Goal: Task Accomplishment & Management: Manage account settings

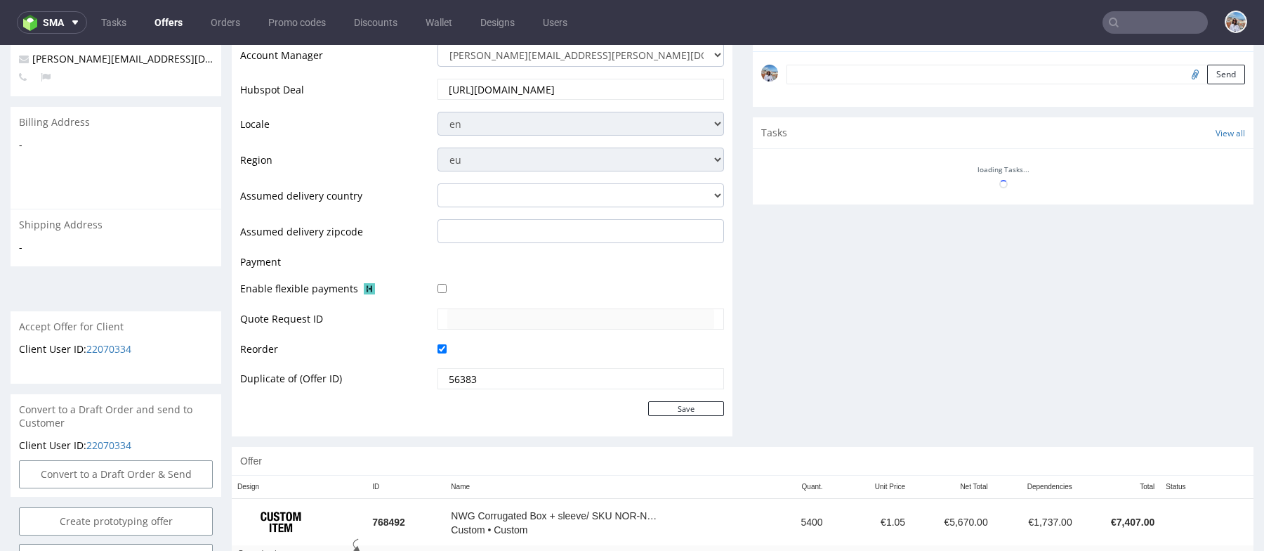
scroll to position [53, 0]
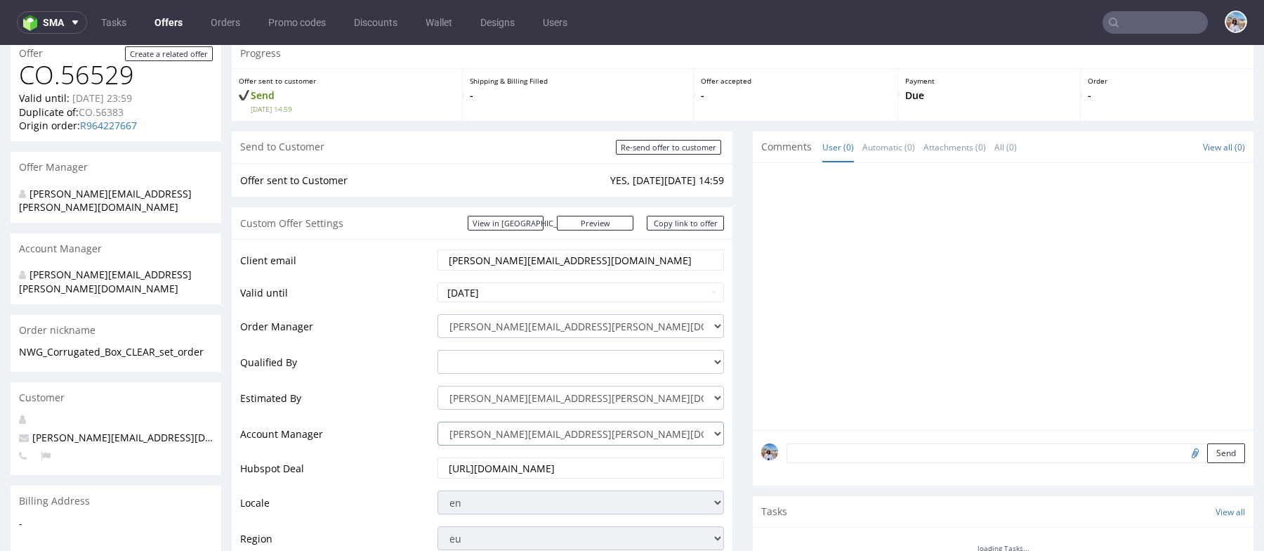
click at [533, 433] on select "[PERSON_NAME][EMAIL_ADDRESS][PERSON_NAME][DOMAIN_NAME] [DOMAIN_NAME][EMAIL_ADDR…" at bounding box center [581, 433] width 287 height 24
click at [438, 421] on select "[PERSON_NAME][EMAIL_ADDRESS][PERSON_NAME][DOMAIN_NAME] [DOMAIN_NAME][EMAIL_ADDR…" at bounding box center [581, 433] width 287 height 24
click at [533, 433] on select "angelina.marc@packhelp.com adrian.margula@packhelp.com alex.lemee@packhelp.com …" at bounding box center [581, 433] width 287 height 24
click at [533, 408] on td "tomasz.kubiak@packhelp.com adam.fabirkiewicz@packhelp.com antonina.plotek@packh…" at bounding box center [579, 402] width 290 height 36
click at [533, 431] on select "angelina.marc@packhelp.com adrian.margula@packhelp.com alex.lemee@packhelp.com …" at bounding box center [581, 433] width 287 height 24
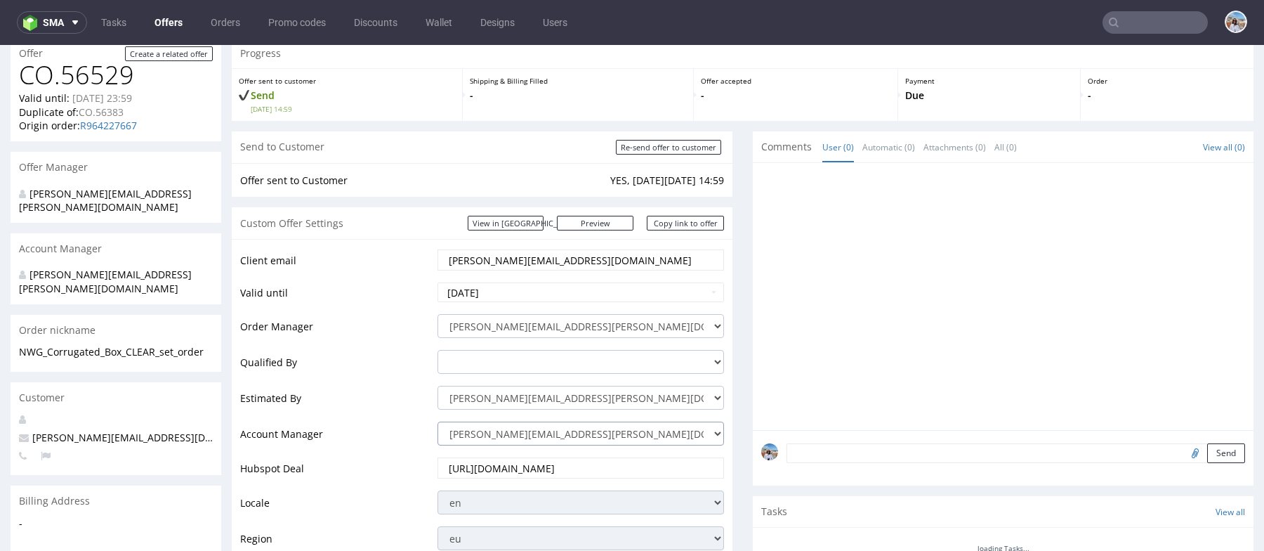
select select
click at [438, 421] on select "angelina.marc@packhelp.com adrian.margula@packhelp.com alex.lemee@packhelp.com …" at bounding box center [581, 433] width 287 height 24
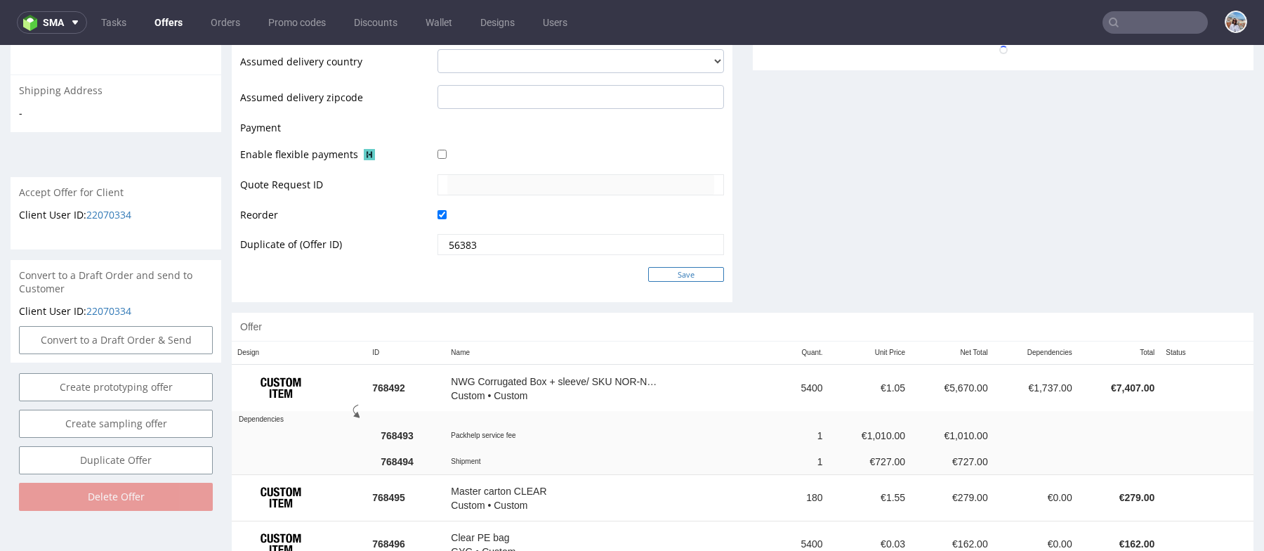
click at [692, 277] on input "Save" at bounding box center [686, 274] width 76 height 15
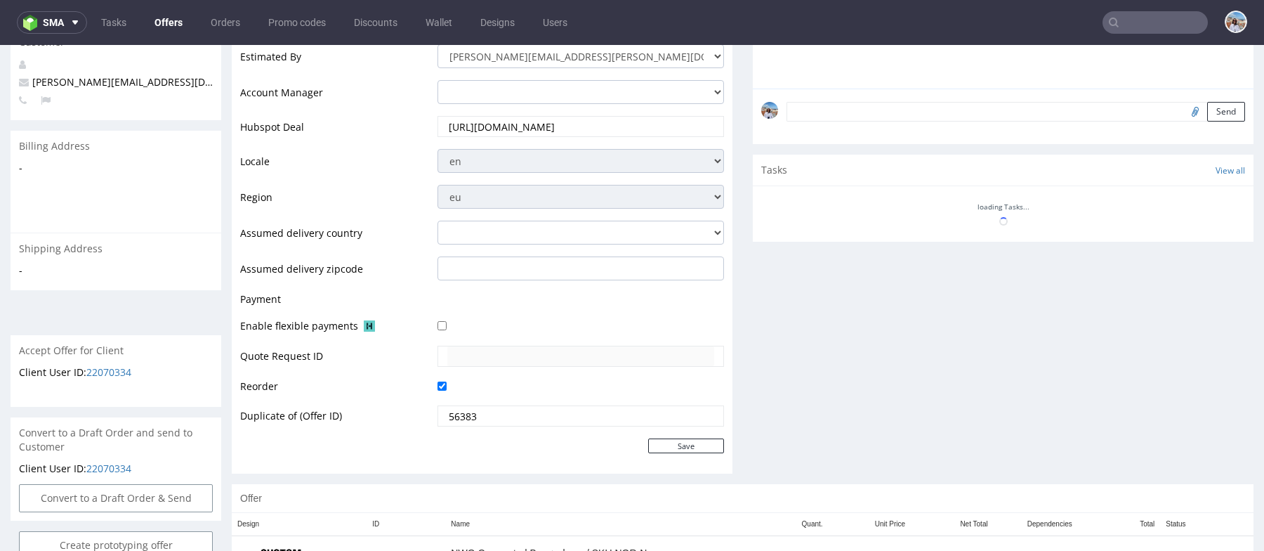
scroll to position [803, 0]
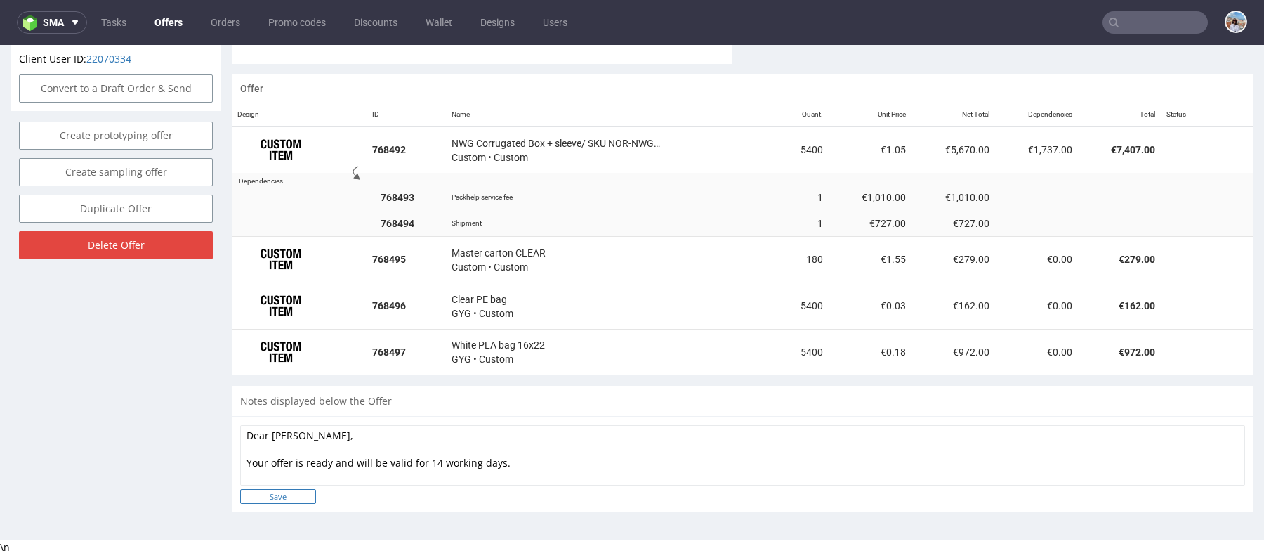
click at [288, 497] on form "Dear Shane, Your offer is ready and will be valid for 14 working days. **PRODUC…" at bounding box center [742, 464] width 1005 height 79
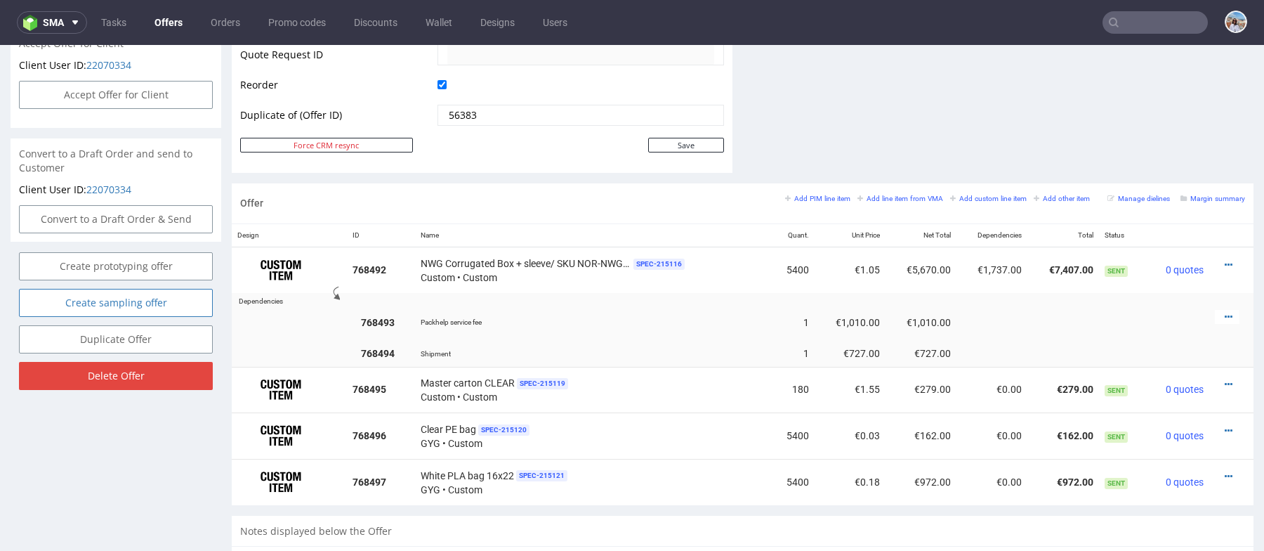
scroll to position [596, 0]
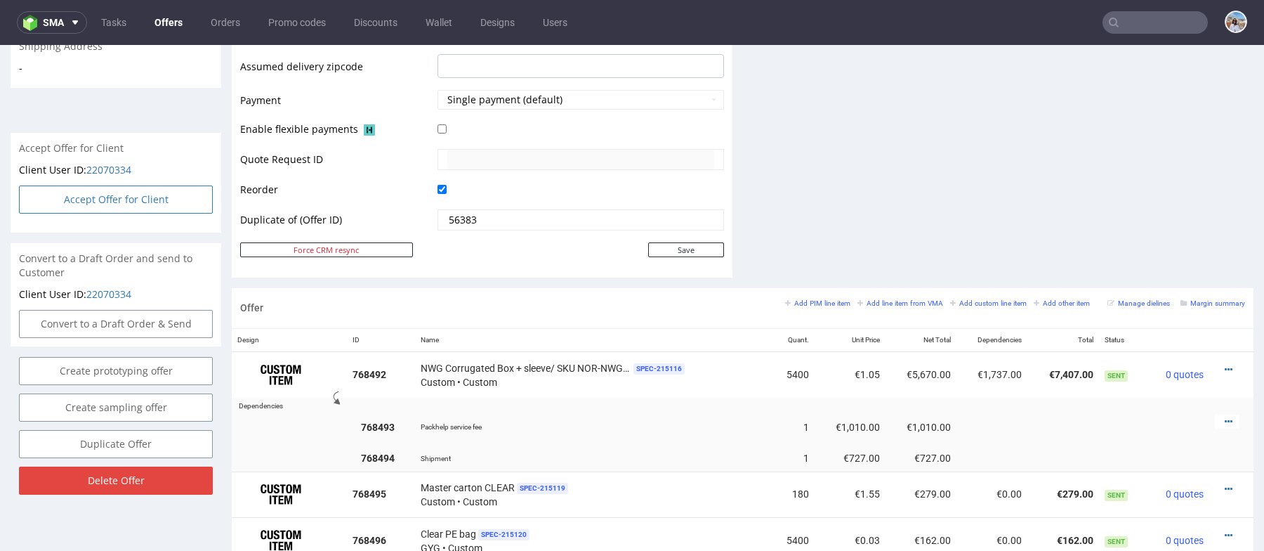
click at [146, 185] on button "Accept Offer for Client" at bounding box center [116, 199] width 194 height 28
select select "232"
select select "3561"
select select "b2b"
select select "232"
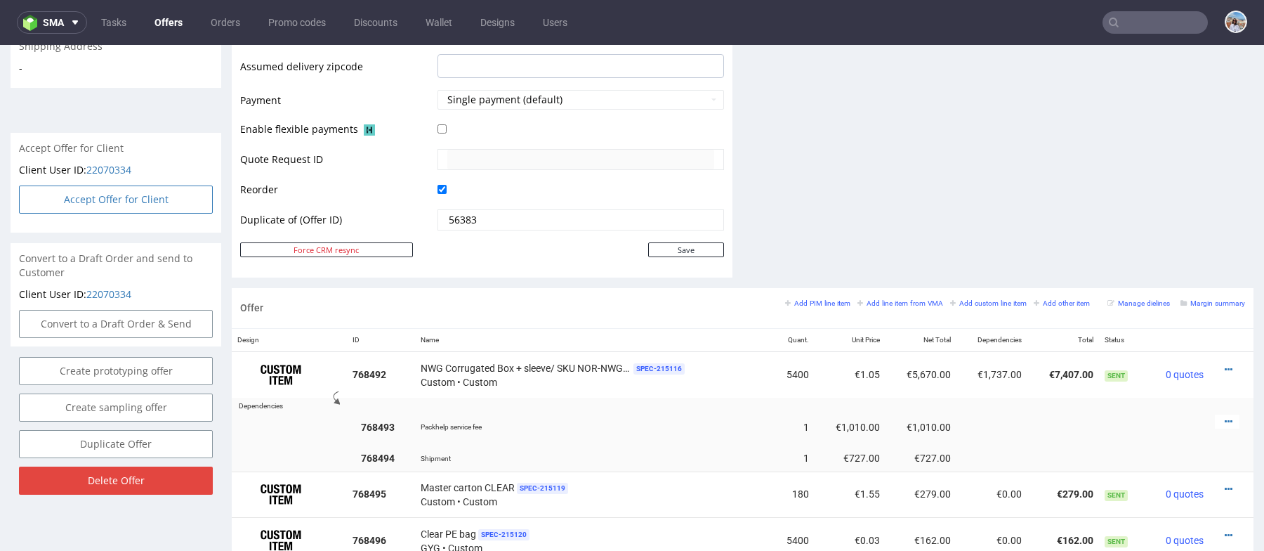
select select "3561"
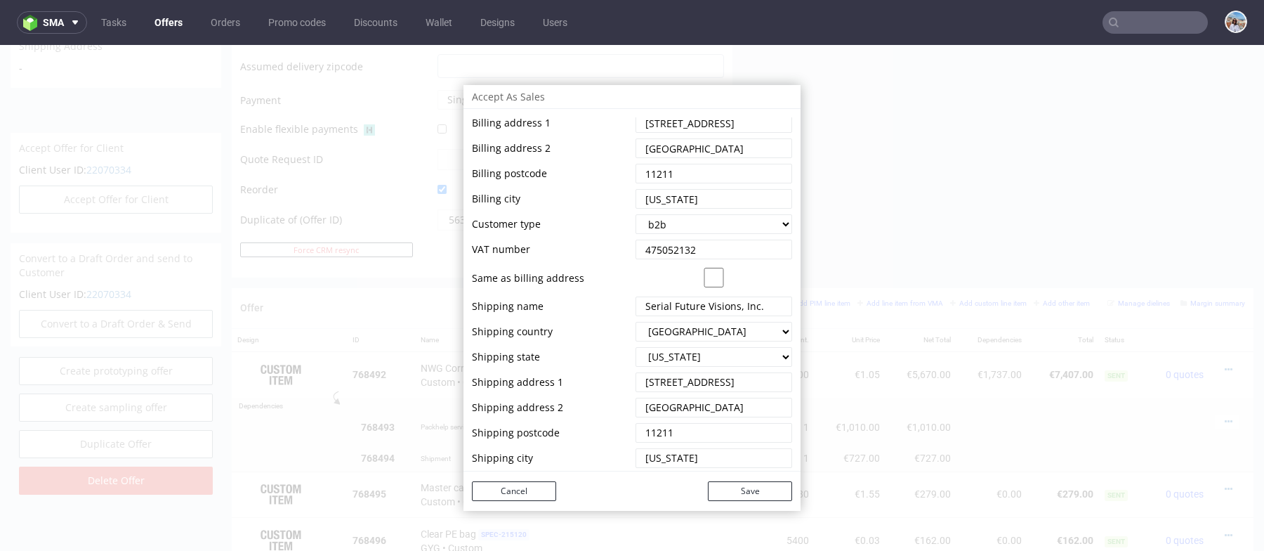
scroll to position [0, 0]
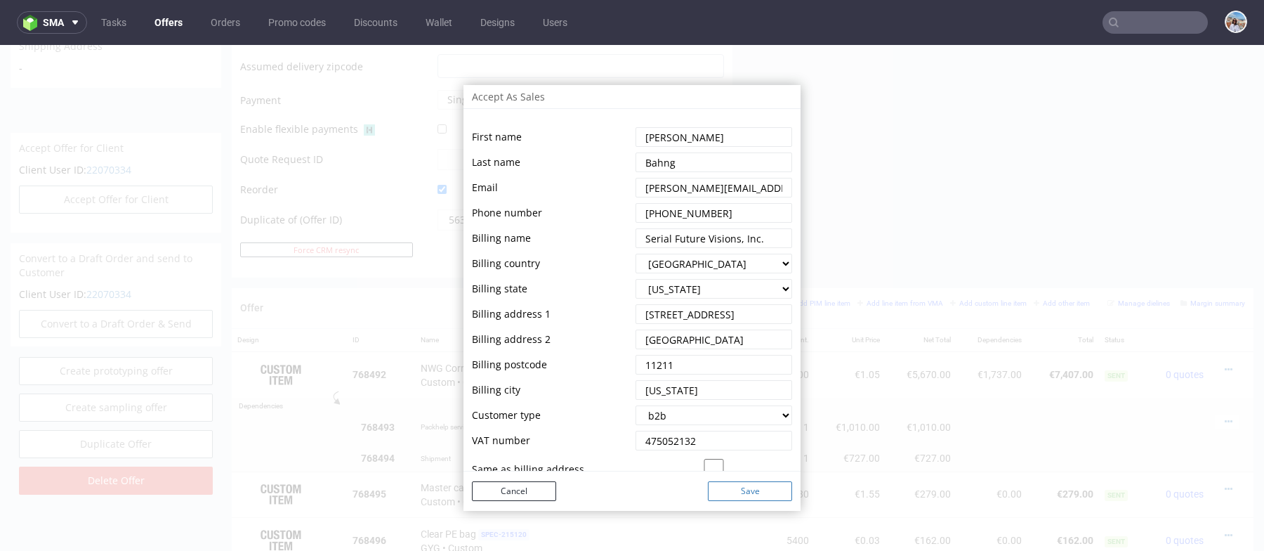
click at [759, 492] on button "Save" at bounding box center [750, 491] width 84 height 20
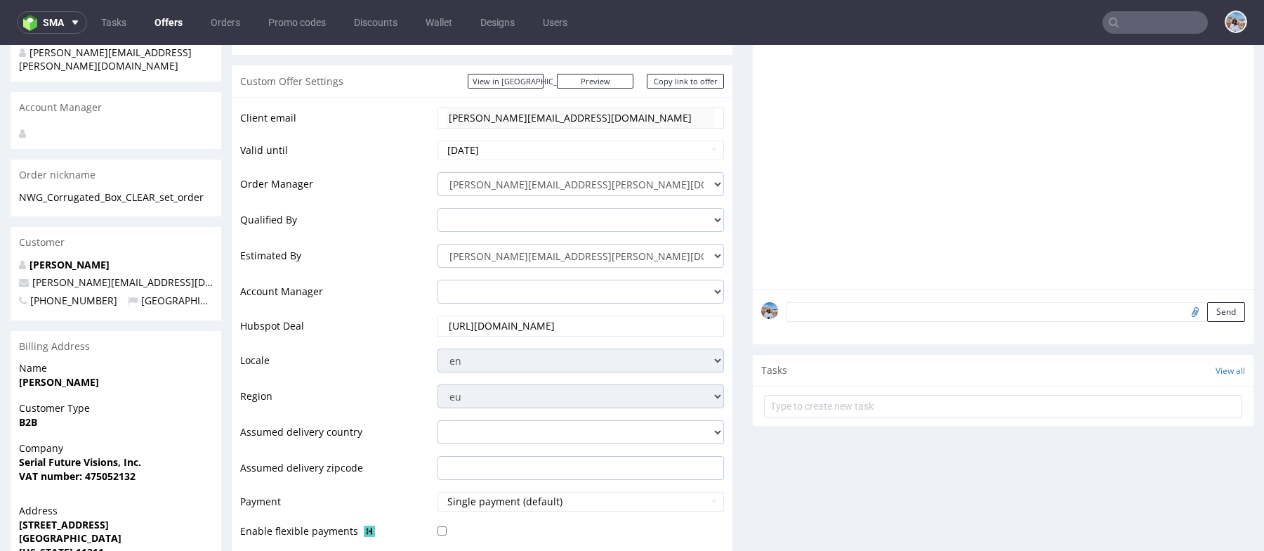
scroll to position [21, 0]
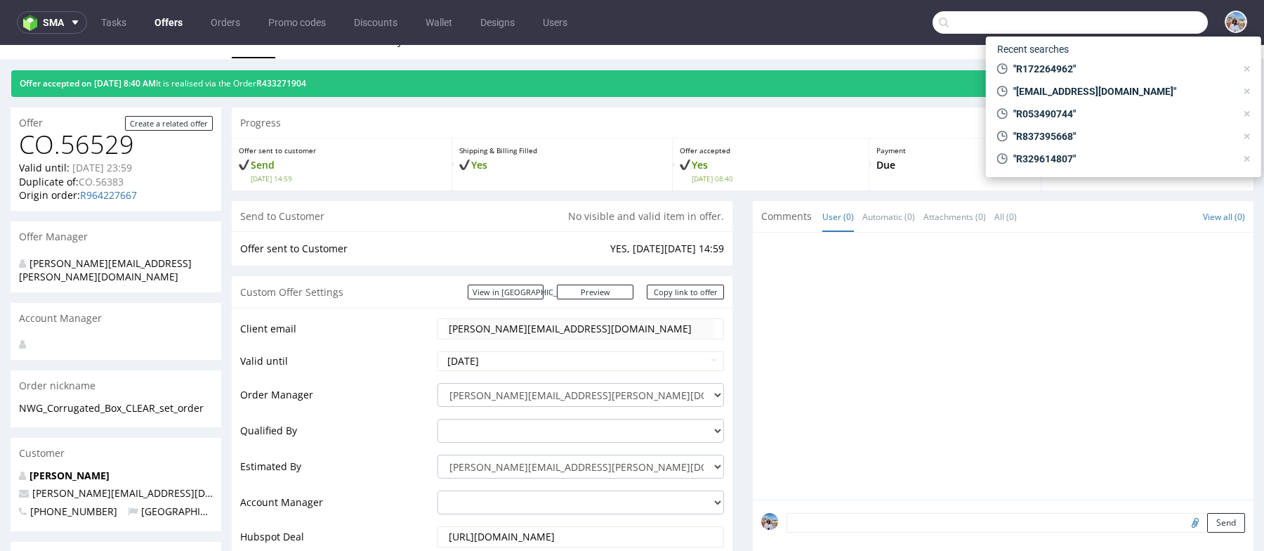
click at [1138, 25] on input "text" at bounding box center [1070, 22] width 275 height 22
paste input "[PERSON_NAME][EMAIL_ADDRESS][DOMAIN_NAME]"
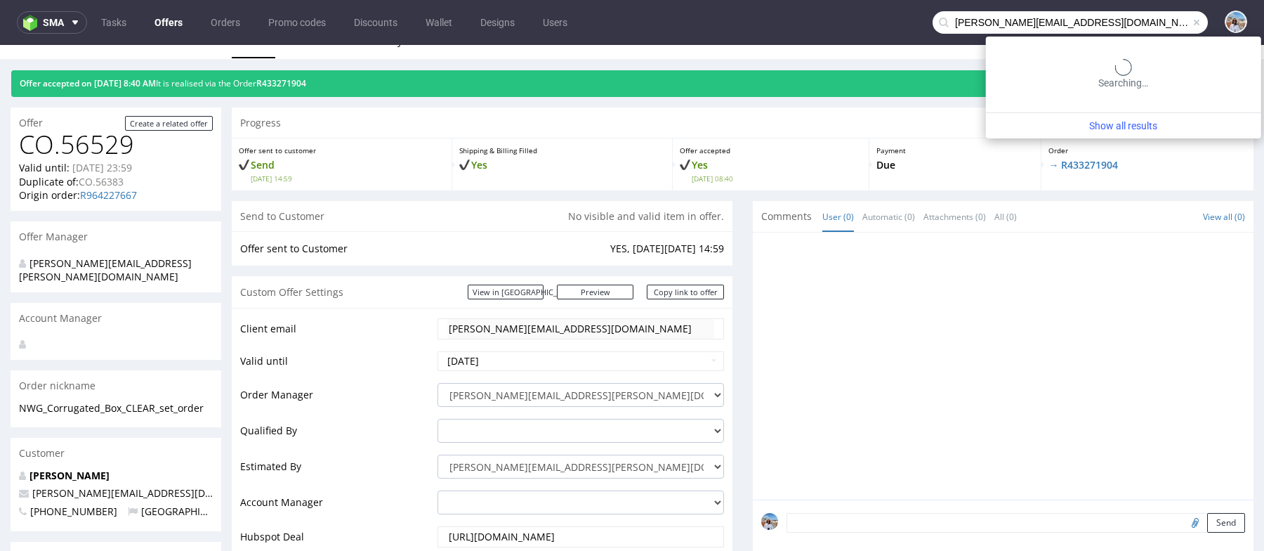
type input "[PERSON_NAME][EMAIL_ADDRESS][DOMAIN_NAME]"
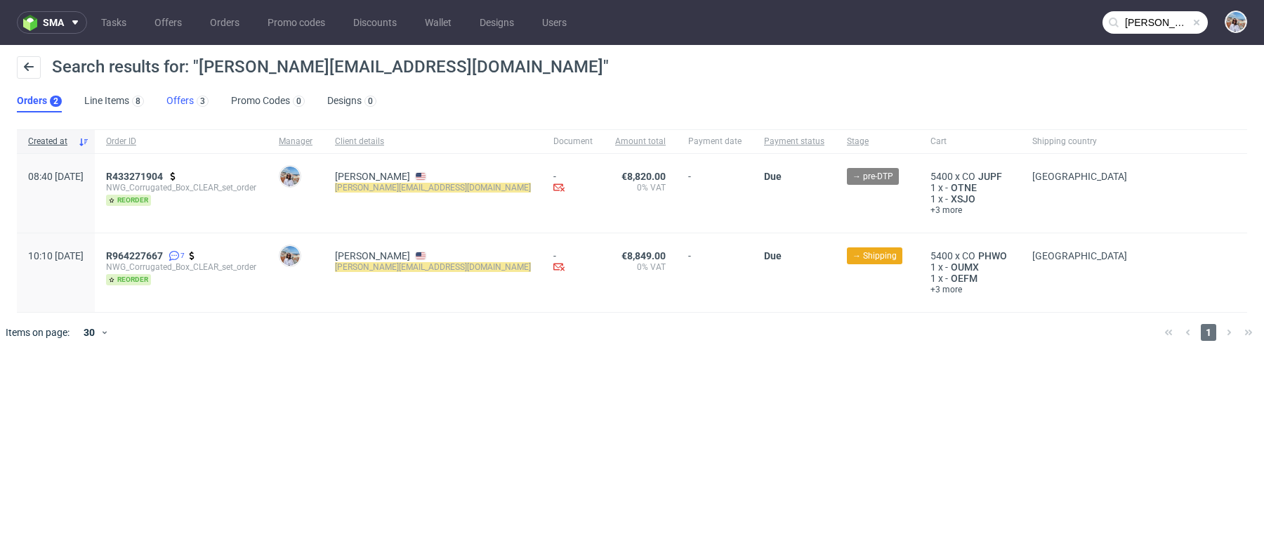
click at [190, 91] on link "Offers 3" at bounding box center [187, 101] width 42 height 22
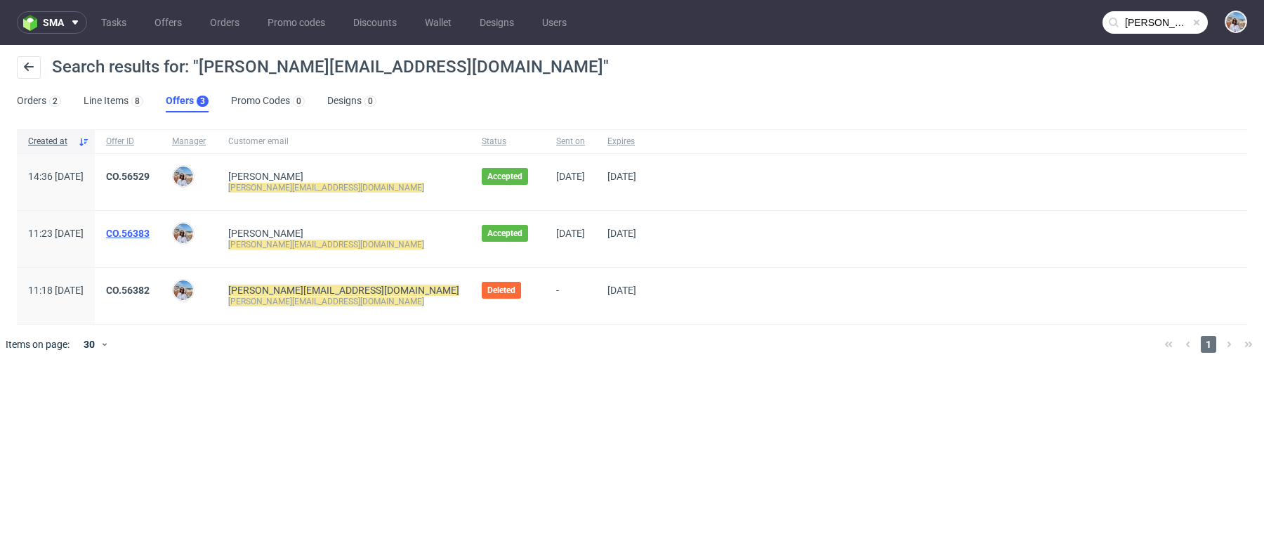
click at [150, 232] on link "CO.56383" at bounding box center [128, 233] width 44 height 11
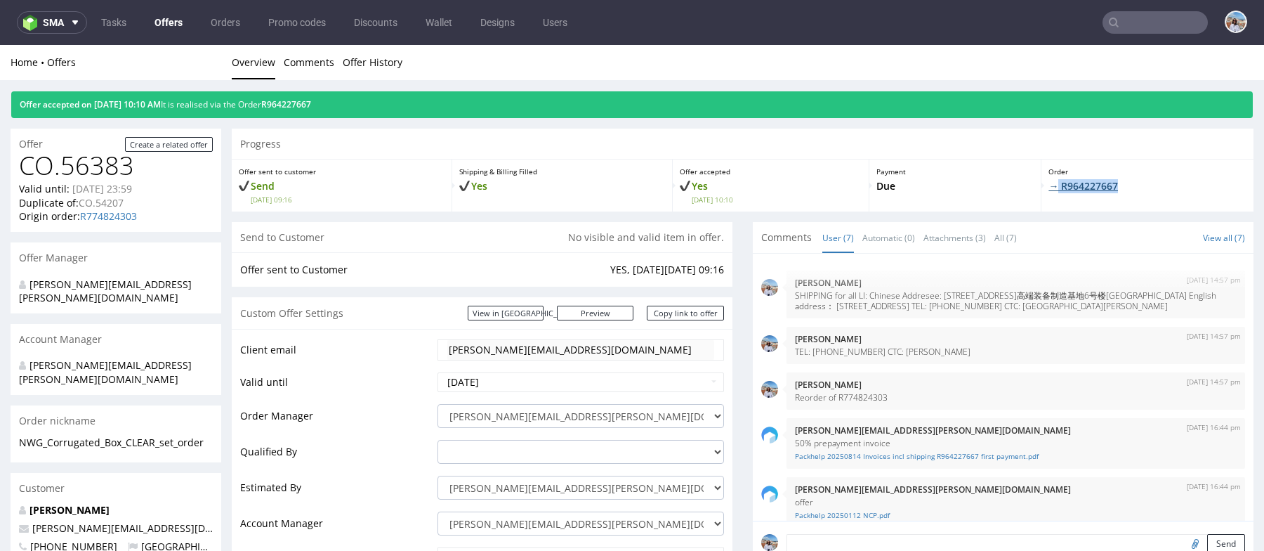
drag, startPoint x: 1162, startPoint y: 188, endPoint x: 1046, endPoint y: 186, distance: 115.9
click at [1049, 186] on p "→ R964227667" at bounding box center [1148, 186] width 198 height 14
copy link "R964227667"
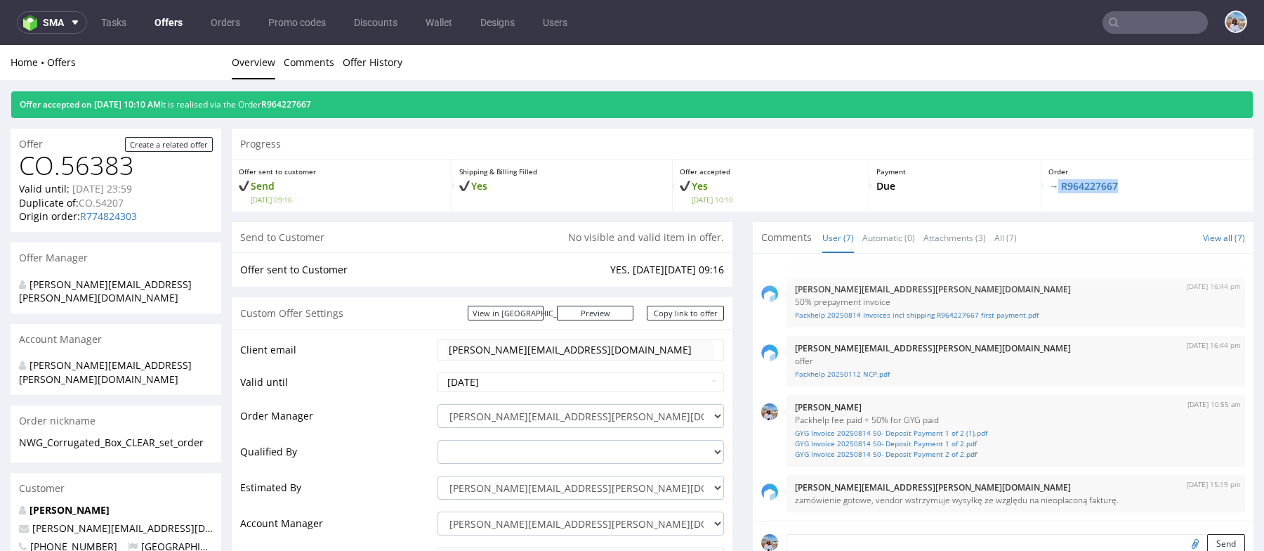
copy link "R964227667"
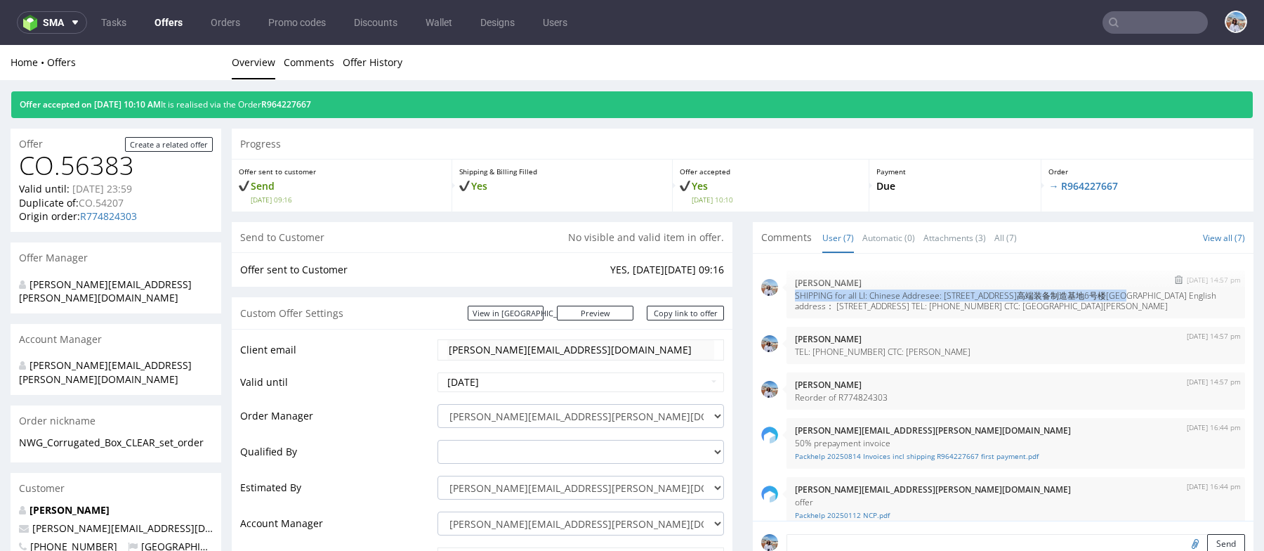
drag, startPoint x: 790, startPoint y: 290, endPoint x: 1186, endPoint y: 294, distance: 396.1
click at [1186, 294] on p "SHIPPING for all LI: Chinese Addresee: 河北省沧州市运河区渤海路高端装备制造基地6号楼北楼302室 王长青 135827…" at bounding box center [1016, 300] width 442 height 21
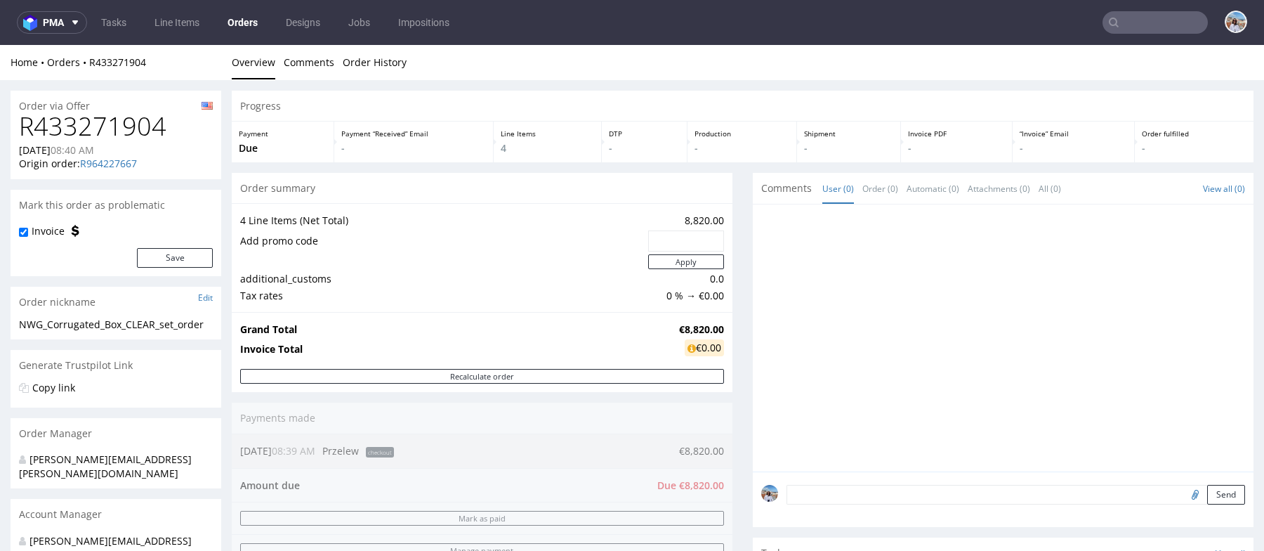
click at [103, 139] on h1 "R433271904" at bounding box center [116, 126] width 194 height 28
copy h1 "R433271904"
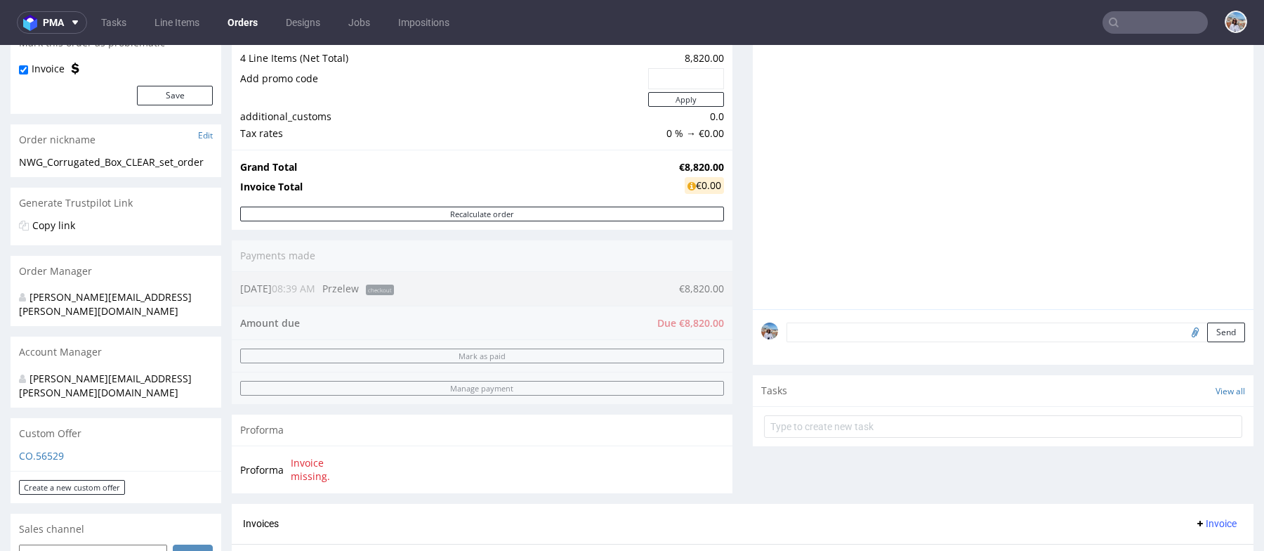
copy h1 "R433271904"
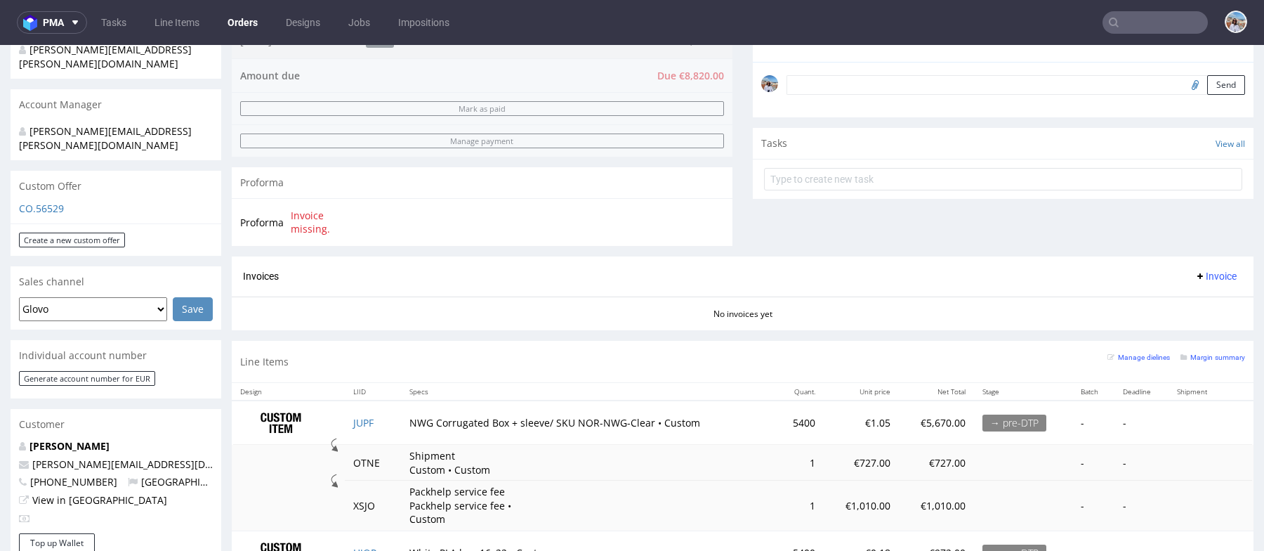
scroll to position [0, 0]
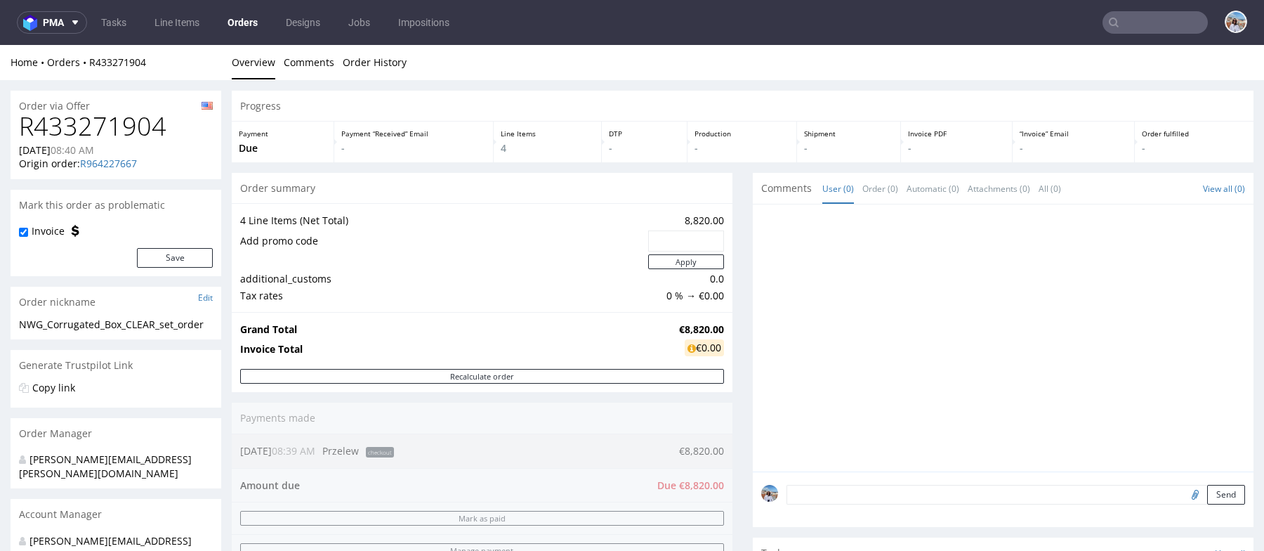
click at [128, 117] on h1 "R433271904" at bounding box center [116, 126] width 194 height 28
copy h1 "R433271904"
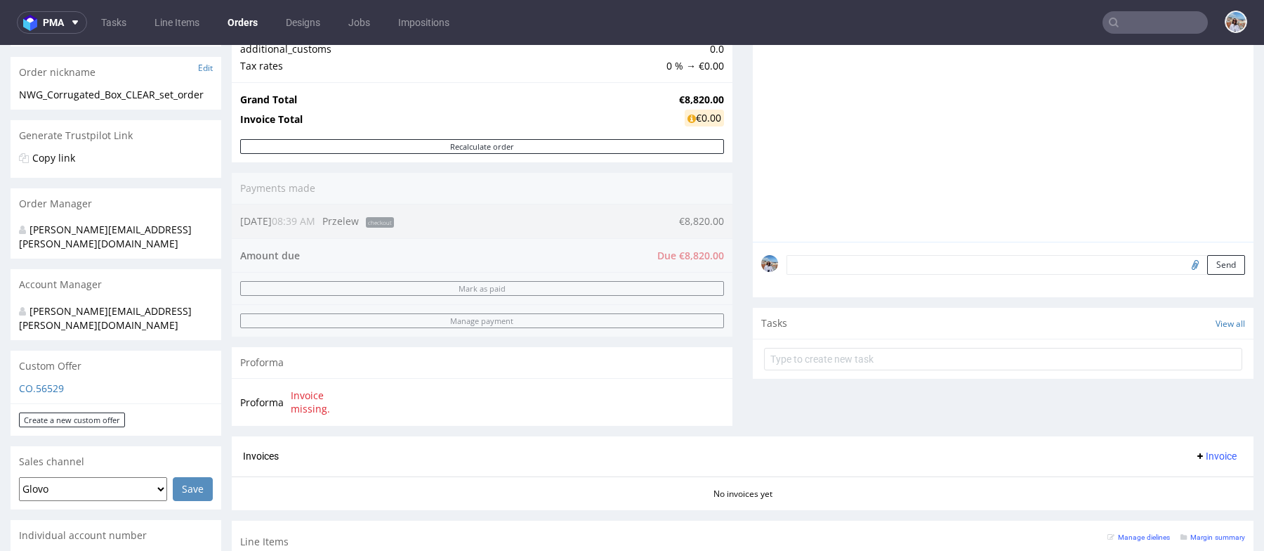
scroll to position [678, 0]
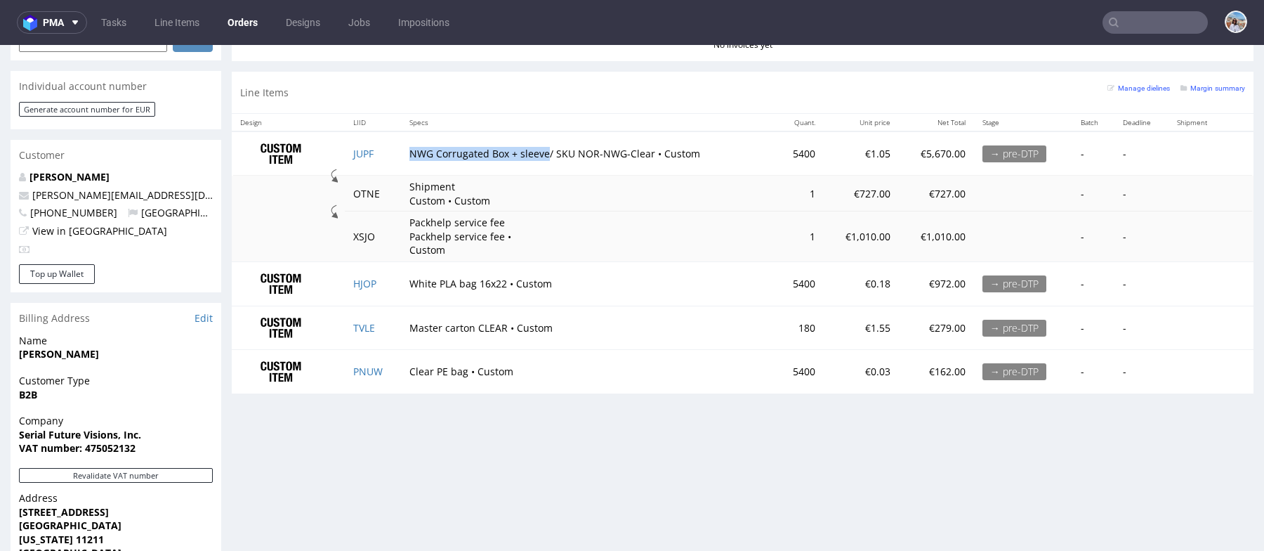
drag, startPoint x: 410, startPoint y: 147, endPoint x: 545, endPoint y: 148, distance: 134.8
click at [545, 148] on td "NWG Corrugated Box + sleeve/ SKU NOR-NWG-Clear • Custom" at bounding box center [588, 153] width 374 height 44
copy td "NWG Corrugated Box + sleeve"
drag, startPoint x: 407, startPoint y: 279, endPoint x: 501, endPoint y: 278, distance: 94.8
click at [501, 278] on td "White PLA bag 16x22 • Custom" at bounding box center [588, 283] width 374 height 44
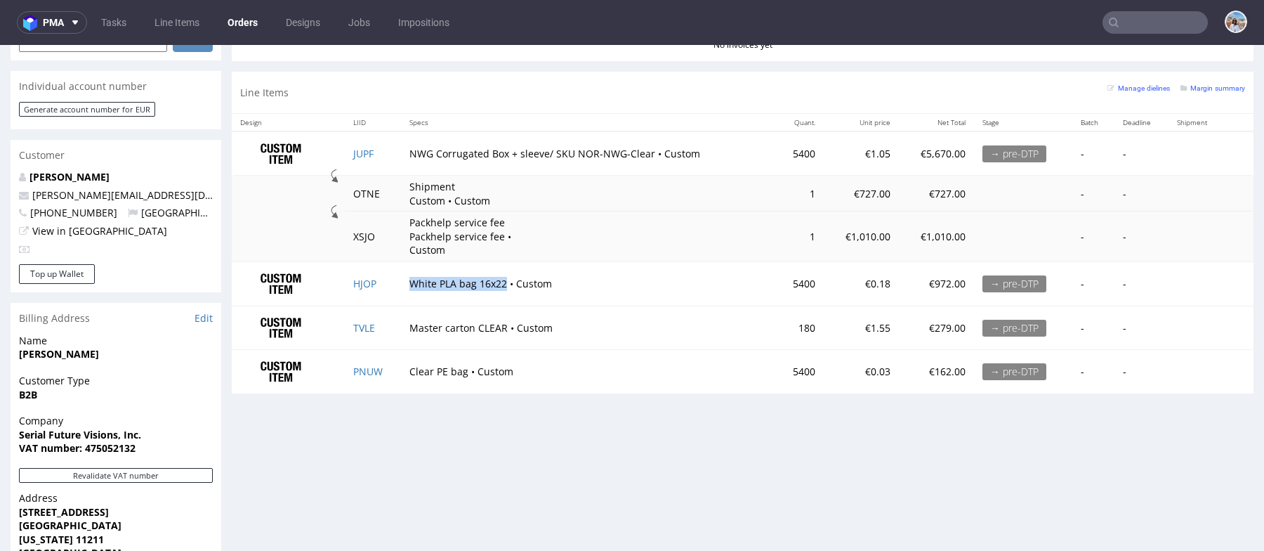
copy td "White PLA bag 16x22"
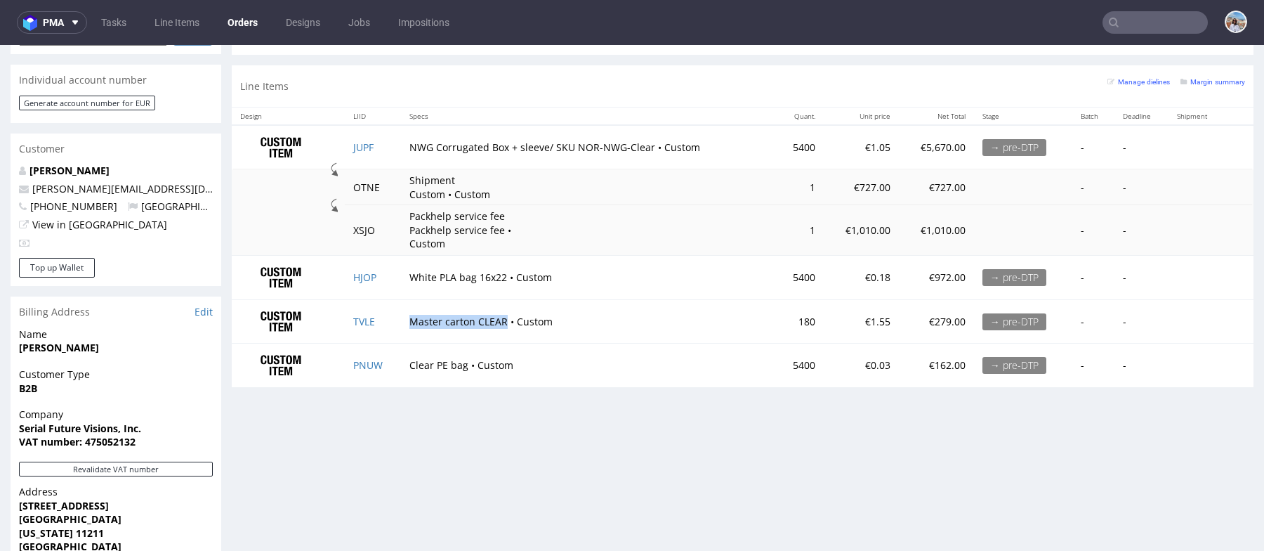
drag, startPoint x: 406, startPoint y: 317, endPoint x: 503, endPoint y: 318, distance: 96.9
click at [503, 318] on td "Master carton CLEAR • Custom" at bounding box center [588, 321] width 374 height 44
copy td "Master carton CLEAR"
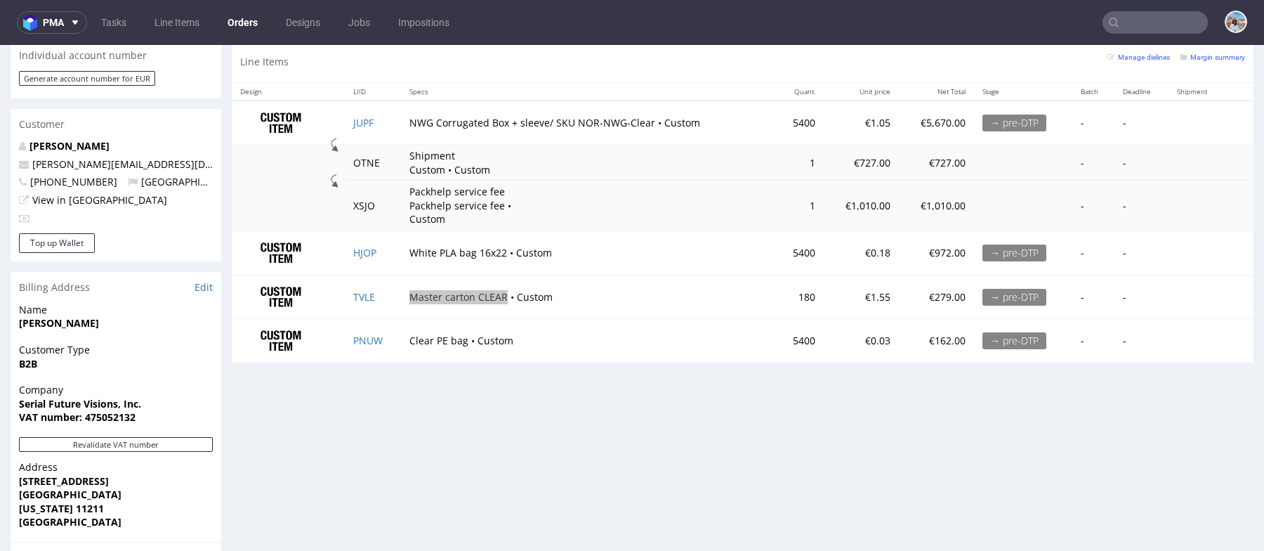
scroll to position [713, 0]
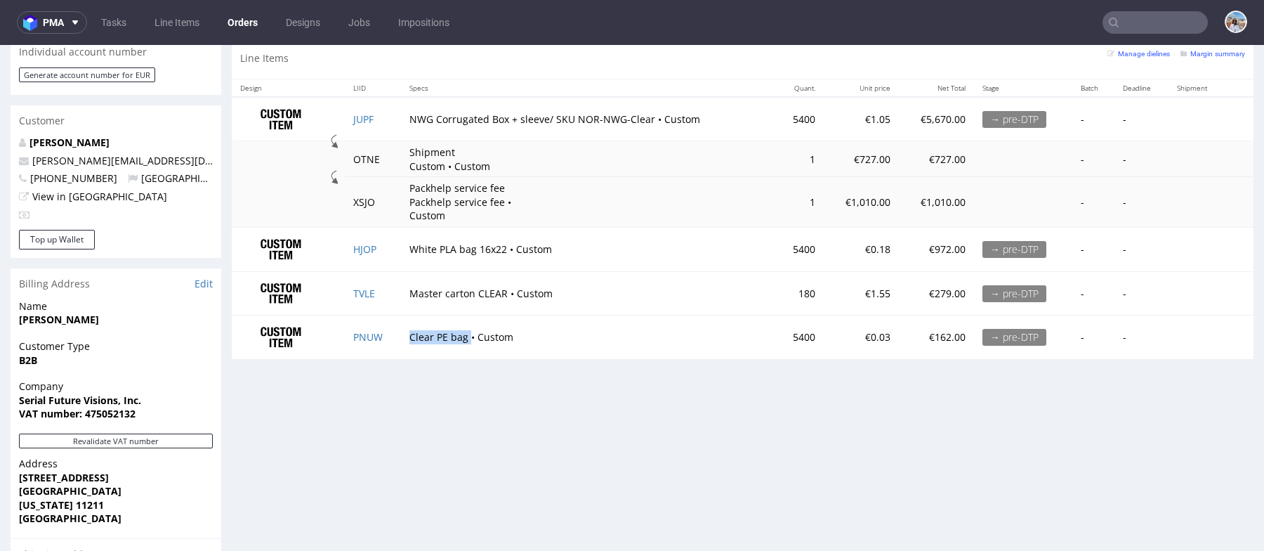
drag, startPoint x: 399, startPoint y: 332, endPoint x: 467, endPoint y: 335, distance: 68.2
click at [467, 335] on td "Clear PE bag • Custom" at bounding box center [588, 337] width 374 height 44
copy td "Clear PE bag"
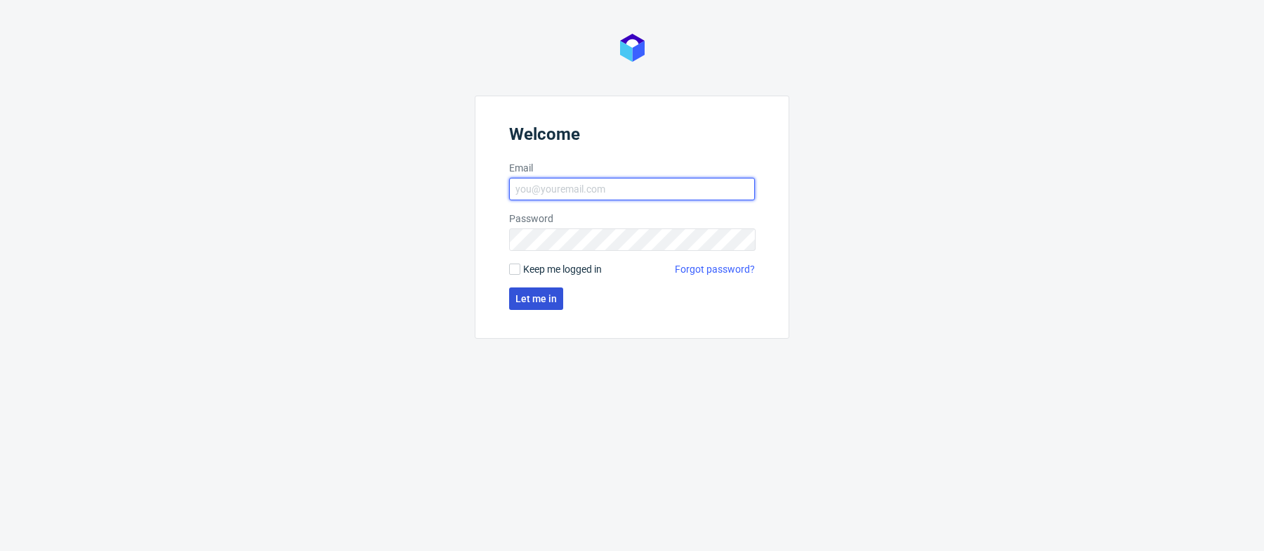
type input "[PERSON_NAME][EMAIL_ADDRESS][PERSON_NAME][DOMAIN_NAME]"
click at [548, 287] on button "Let me in" at bounding box center [536, 298] width 54 height 22
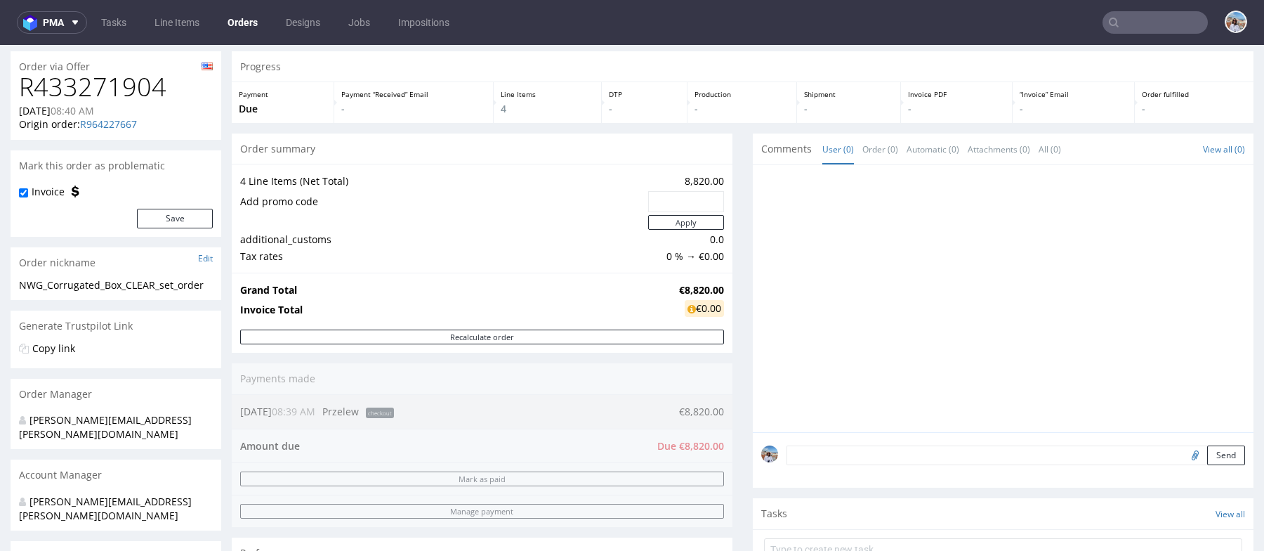
scroll to position [70, 0]
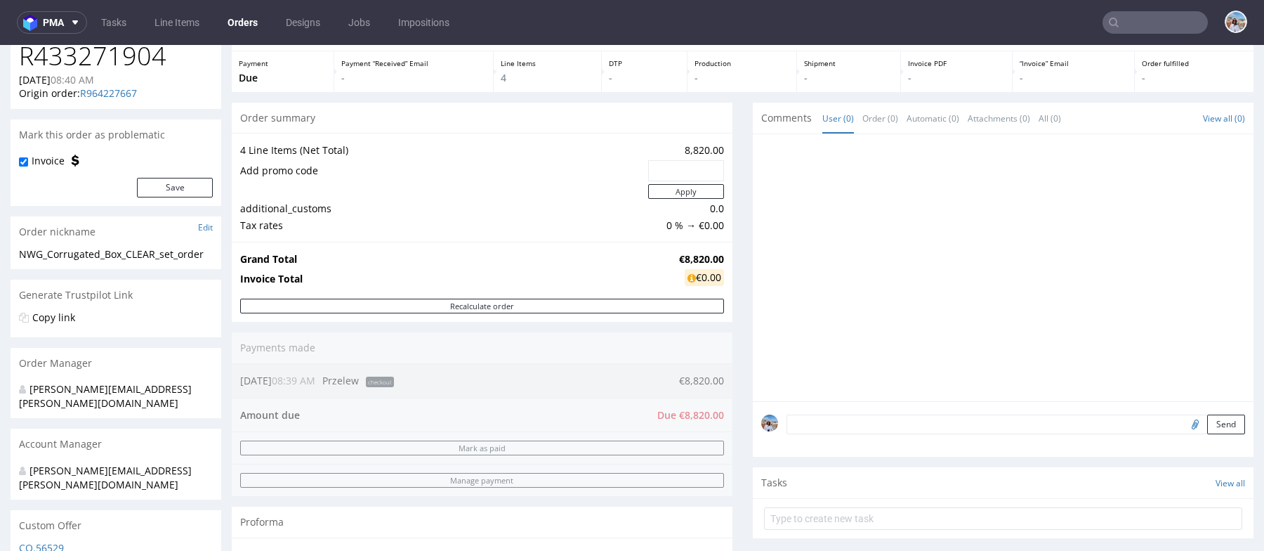
click at [128, 64] on h1 "R433271904" at bounding box center [116, 56] width 194 height 28
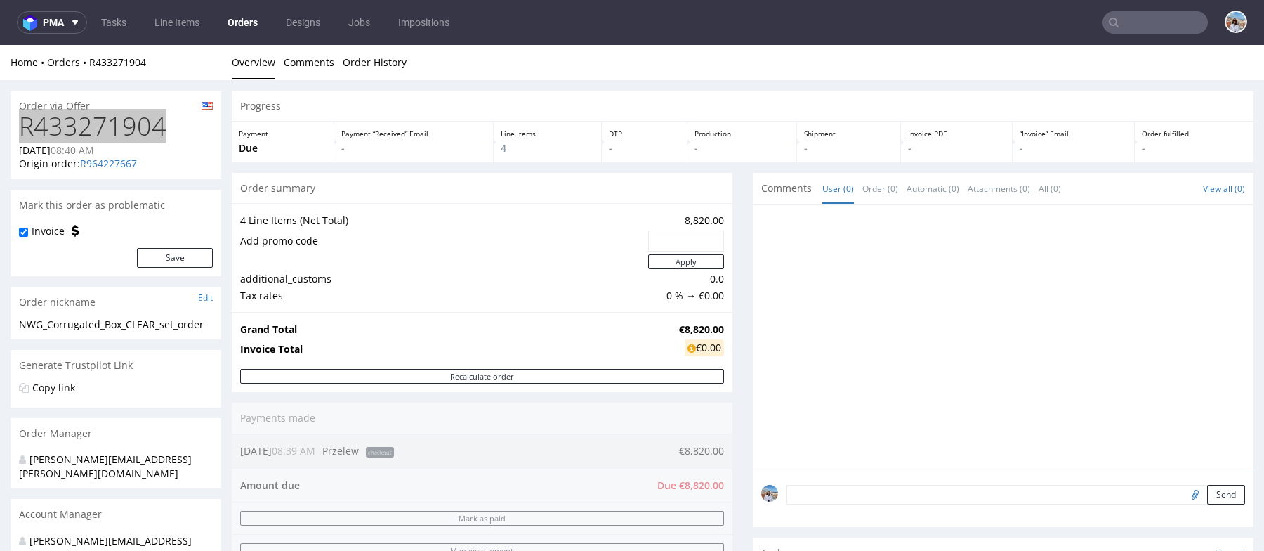
scroll to position [6, 0]
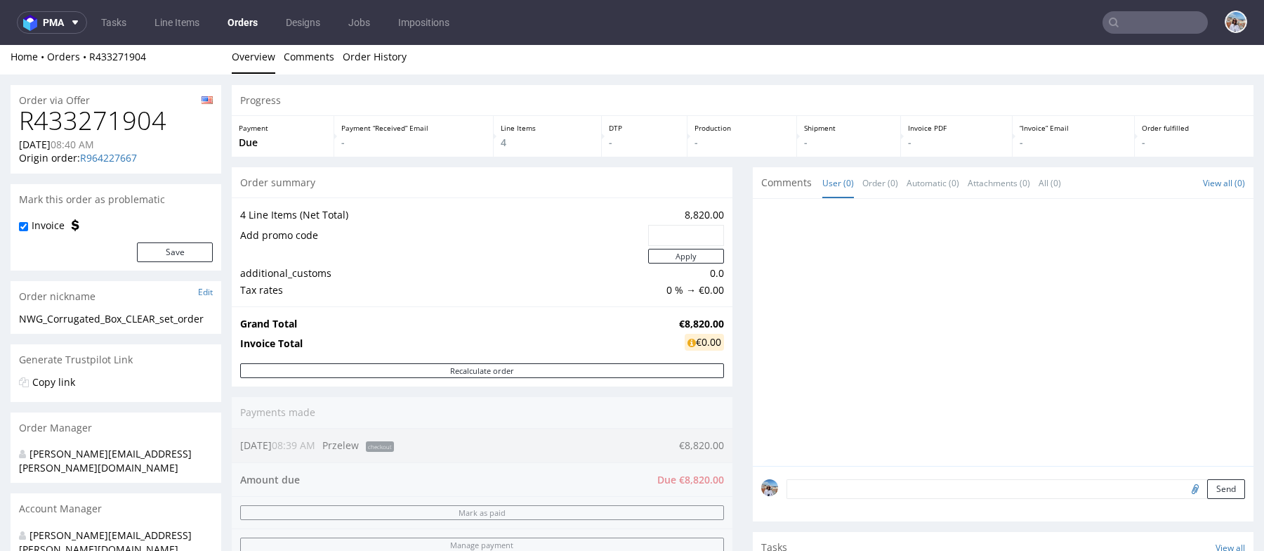
click at [825, 484] on textarea at bounding box center [1016, 489] width 459 height 20
paste textarea "SHIPPING for all LI: Chinese Addresee: 河北省沧州市运河区渤海路高端装备制造基地6号楼北楼302室 王长青 135827…"
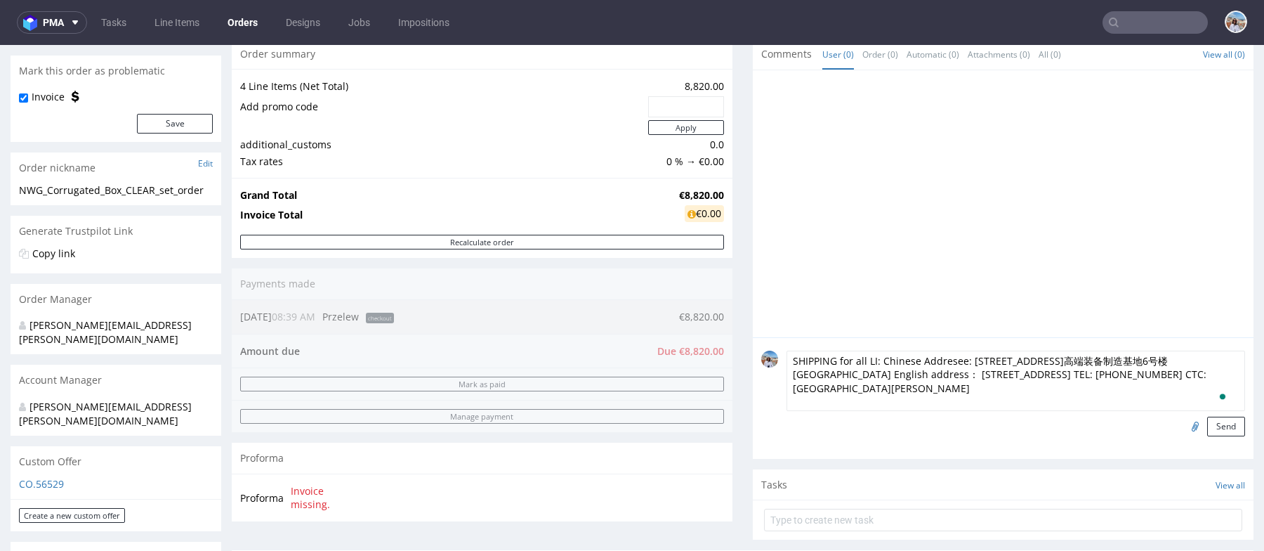
scroll to position [159, 0]
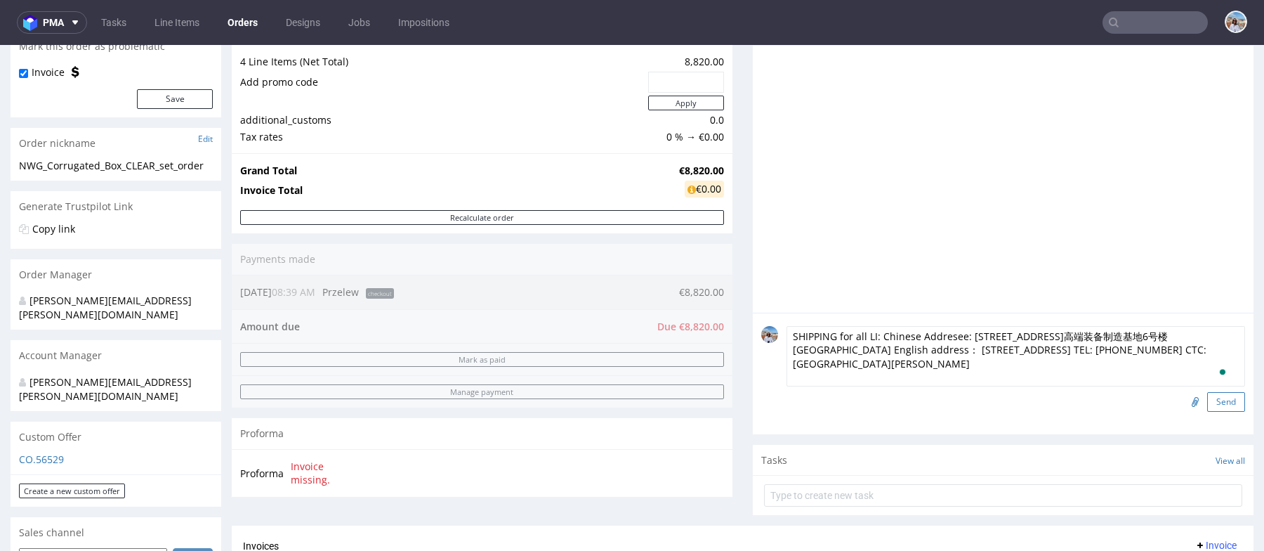
type textarea "SHIPPING for all LI: Chinese Addresee: 河北省沧州市运河区渤海路高端装备制造基地6号楼北楼302室 王长青 135827…"
click at [1207, 400] on button "Send" at bounding box center [1226, 402] width 38 height 20
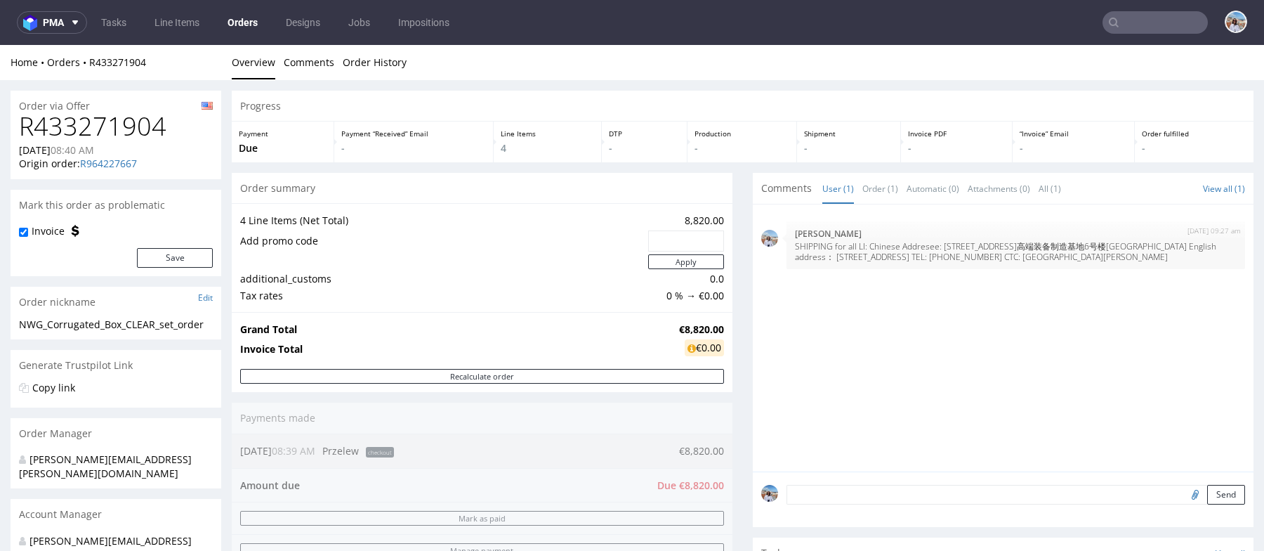
scroll to position [629, 0]
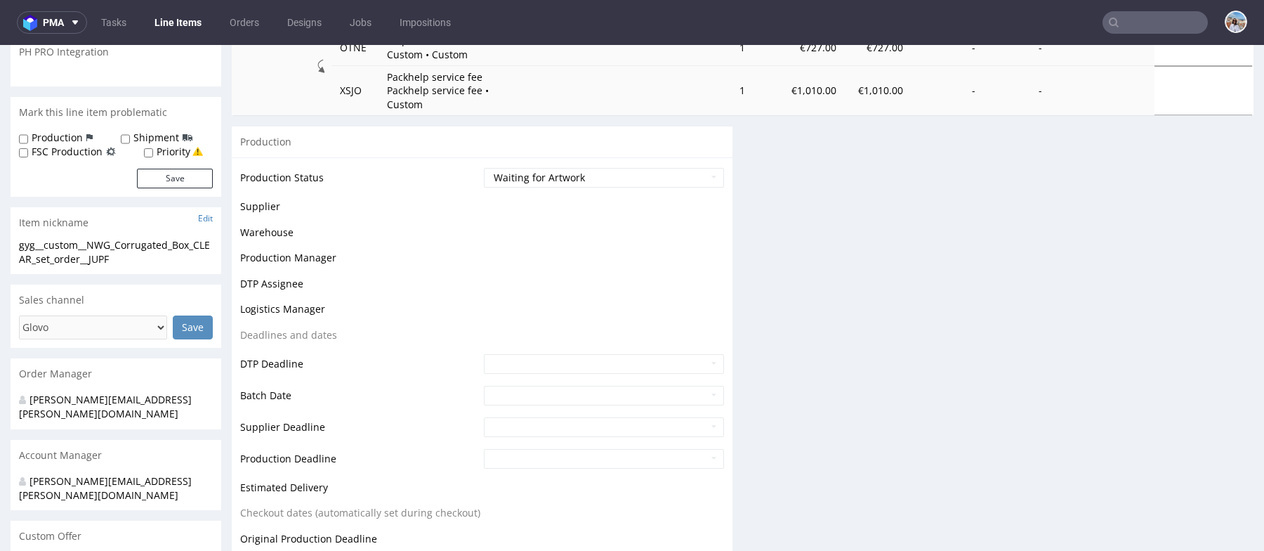
scroll to position [209, 0]
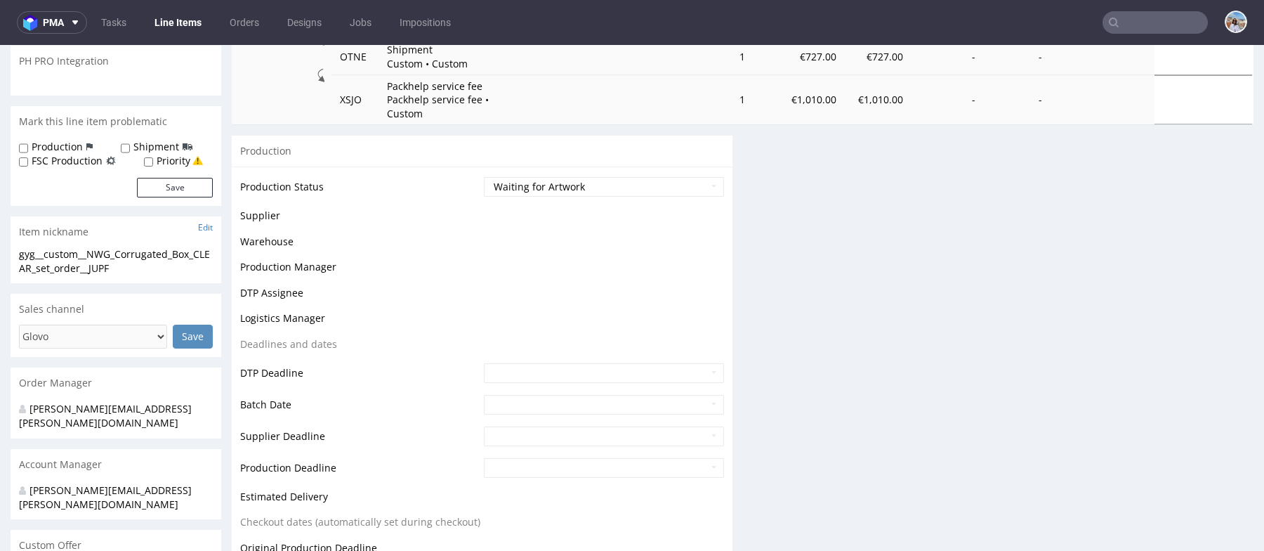
click at [141, 141] on label "Shipment" at bounding box center [156, 147] width 46 height 14
click at [130, 143] on input "Shipment" at bounding box center [125, 148] width 9 height 11
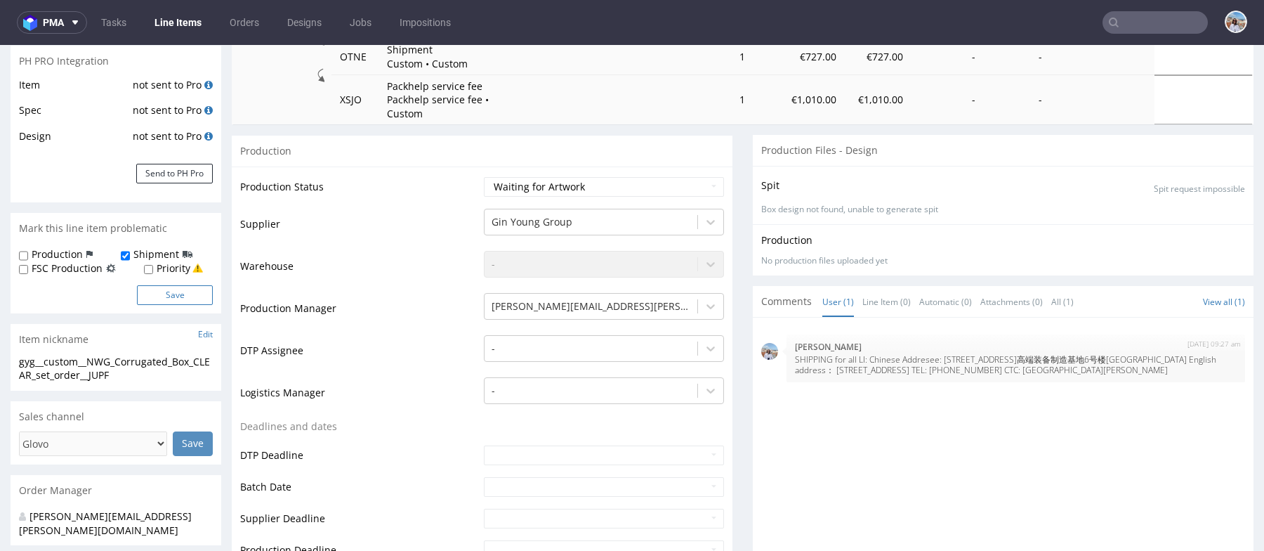
click at [170, 185] on div "Item not sent to Pro Spec not sent to Pro Design not sent to Pro Send to PH Pro" at bounding box center [116, 140] width 211 height 126
click at [190, 299] on button "Save" at bounding box center [175, 295] width 76 height 20
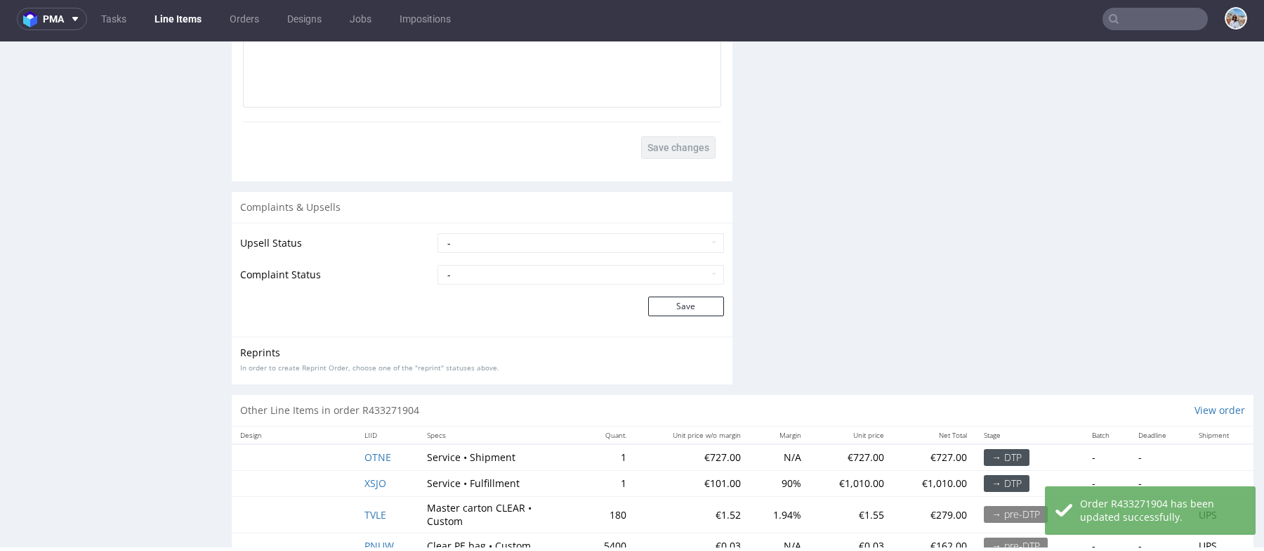
scroll to position [2516, 0]
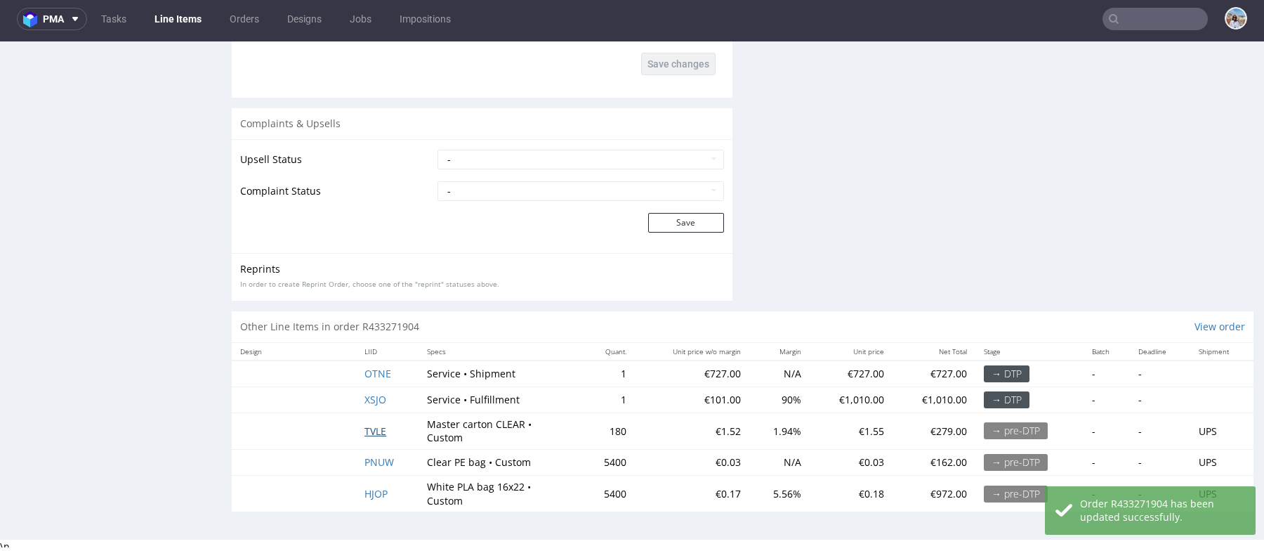
click at [370, 428] on span "TVLE" at bounding box center [376, 430] width 22 height 13
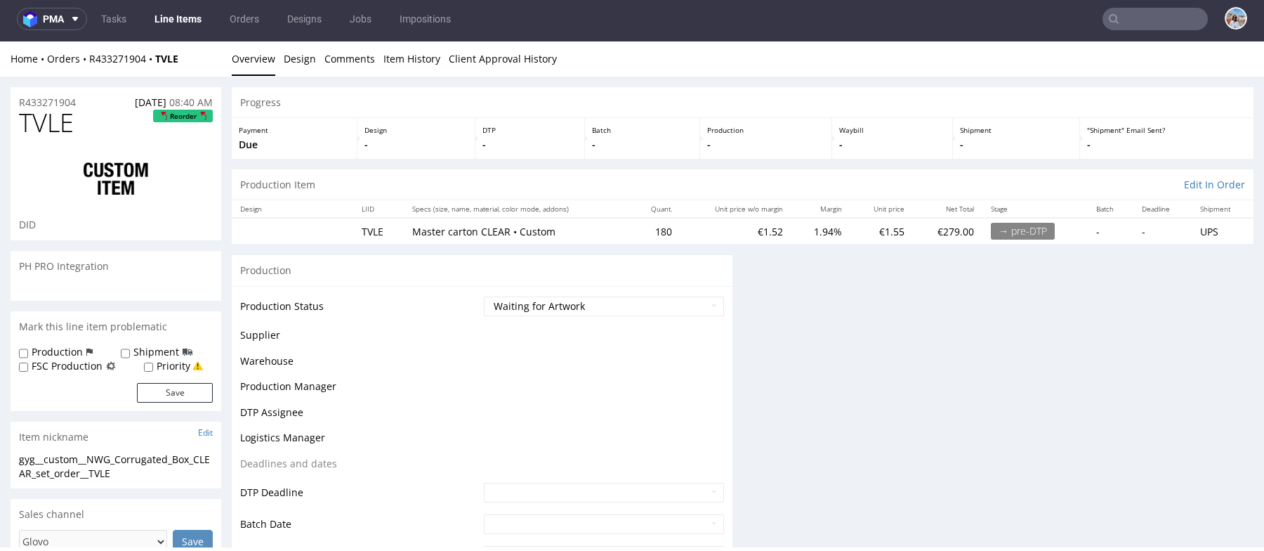
scroll to position [33, 0]
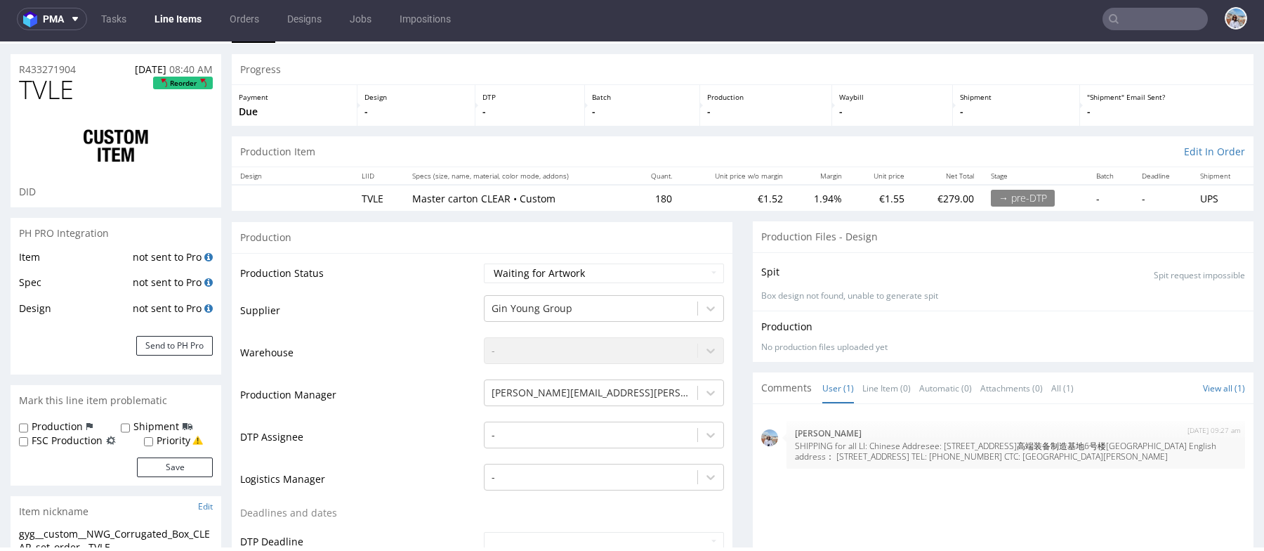
click at [145, 319] on td "not sent to Pro" at bounding box center [171, 313] width 84 height 26
click at [154, 429] on label "Shipment" at bounding box center [156, 426] width 46 height 14
click at [130, 429] on input "Shipment" at bounding box center [125, 427] width 9 height 11
click at [157, 466] on button "Save" at bounding box center [175, 467] width 76 height 20
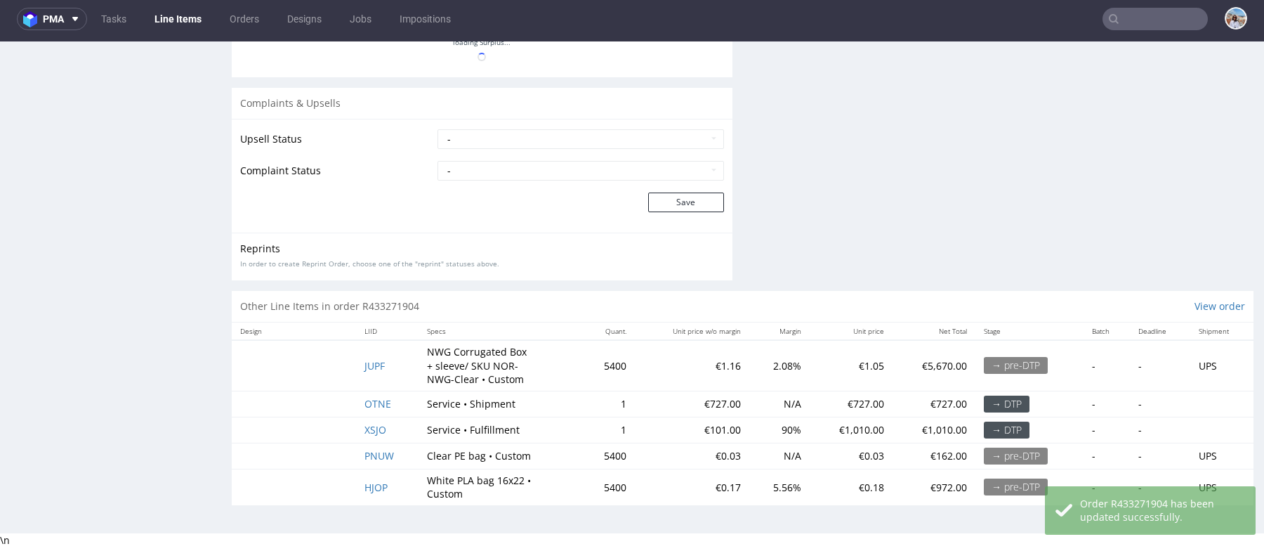
scroll to position [2415, 0]
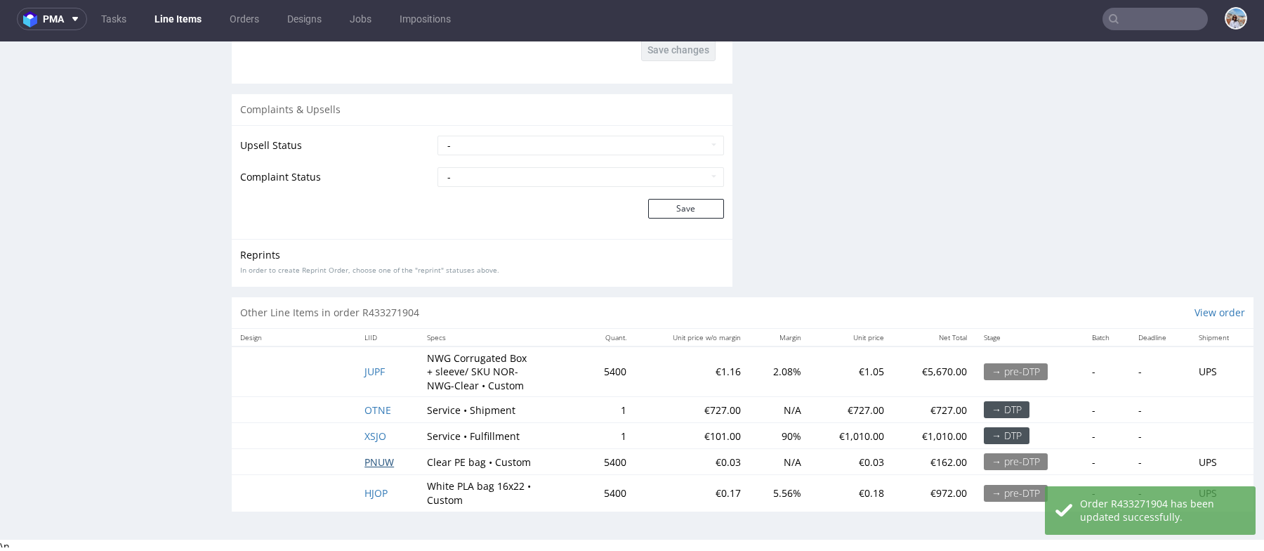
click at [379, 457] on span "PNUW" at bounding box center [379, 461] width 29 height 13
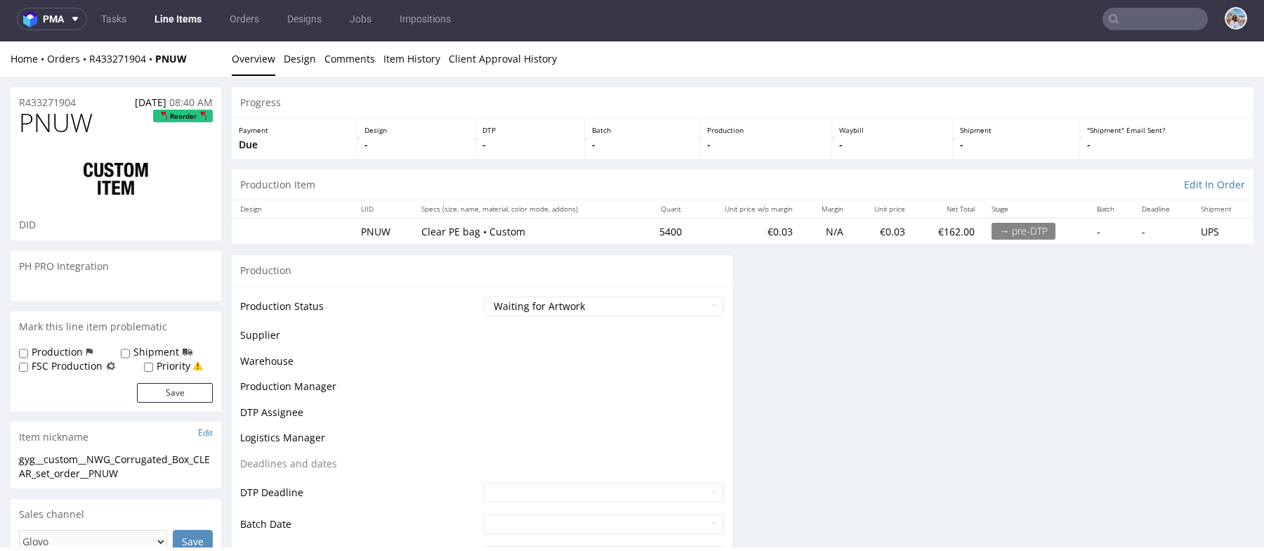
click at [153, 359] on div "Priority" at bounding box center [173, 366] width 59 height 14
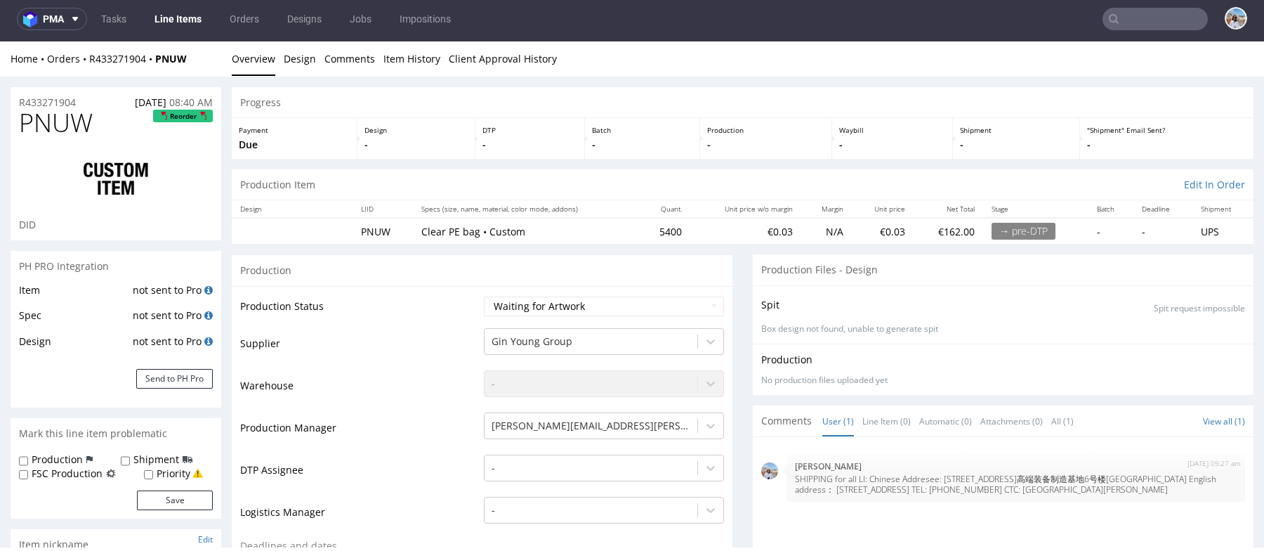
click at [152, 353] on td "not sent to Pro" at bounding box center [171, 346] width 84 height 26
click at [164, 459] on label "Shipment" at bounding box center [156, 459] width 46 height 14
click at [130, 459] on input "Shipment" at bounding box center [125, 460] width 9 height 11
click at [164, 501] on button "Save" at bounding box center [175, 500] width 76 height 20
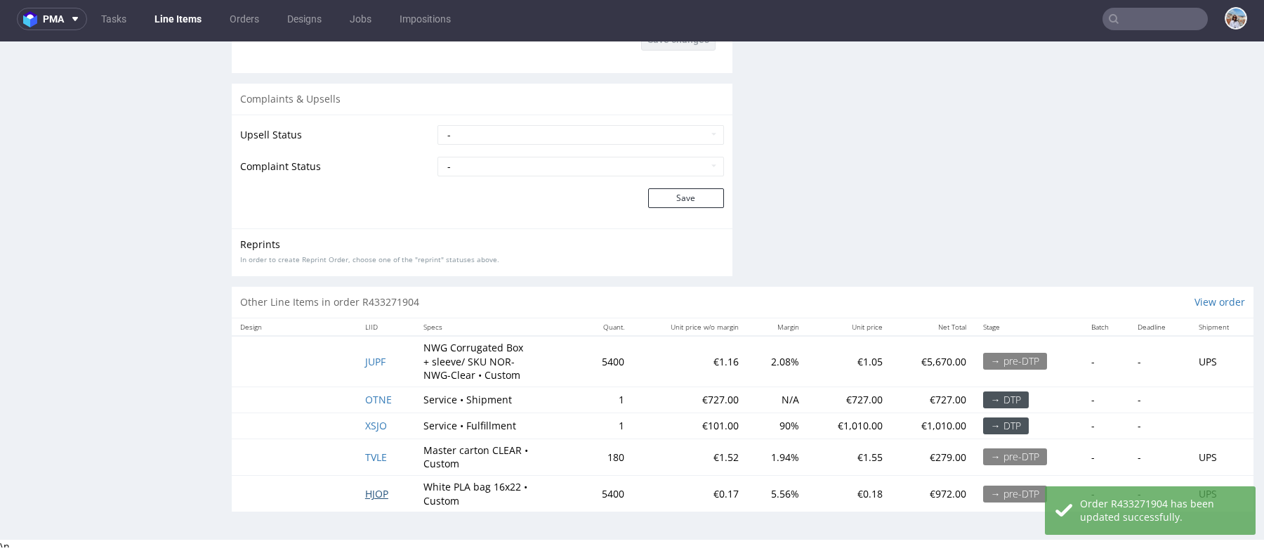
click at [366, 487] on span "HJOP" at bounding box center [376, 493] width 23 height 13
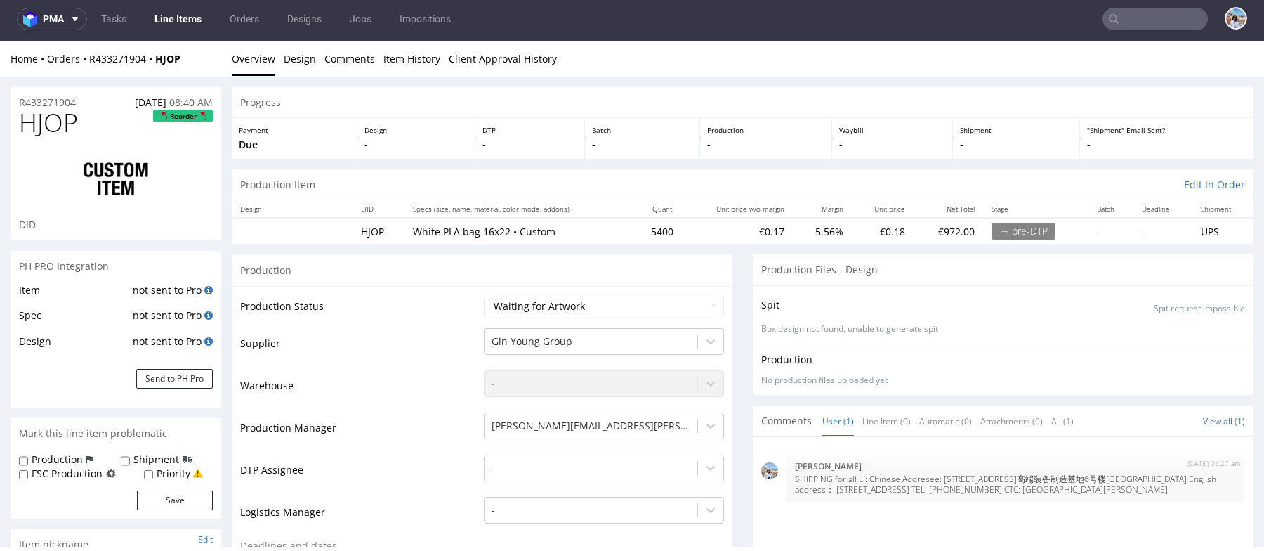
click at [139, 352] on td "not sent to Pro" at bounding box center [171, 346] width 84 height 26
click at [143, 466] on label "Shipment" at bounding box center [156, 459] width 46 height 14
click at [130, 466] on input "Shipment" at bounding box center [125, 460] width 9 height 11
checkbox input "true"
click at [177, 506] on button "Save" at bounding box center [175, 500] width 76 height 20
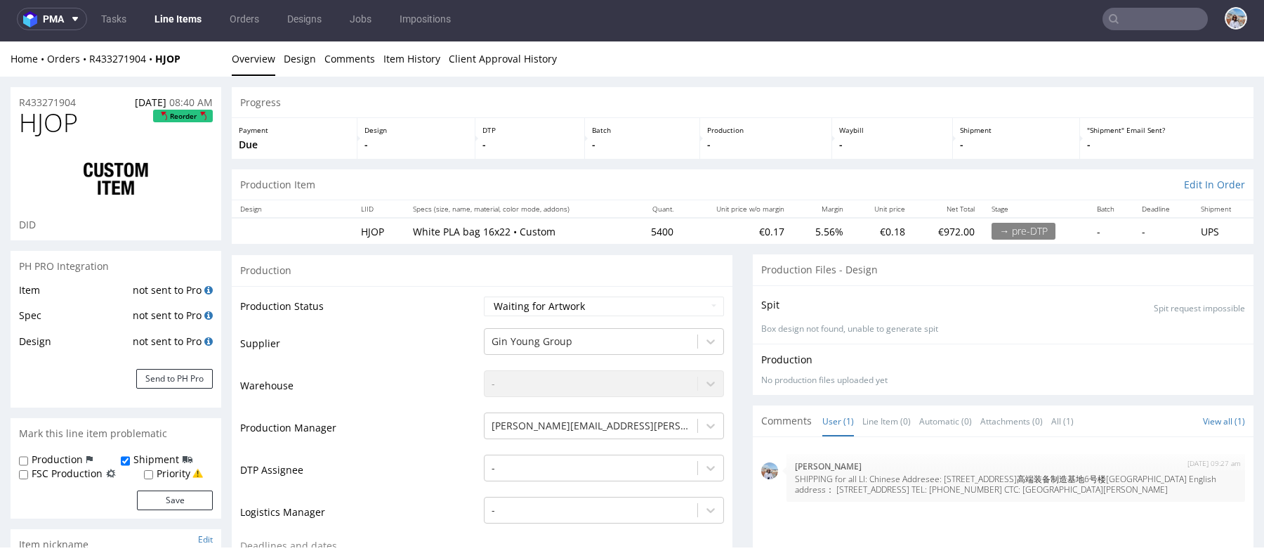
click at [31, 93] on div "R433271904 07.10.2025 08:40 AM" at bounding box center [116, 98] width 211 height 22
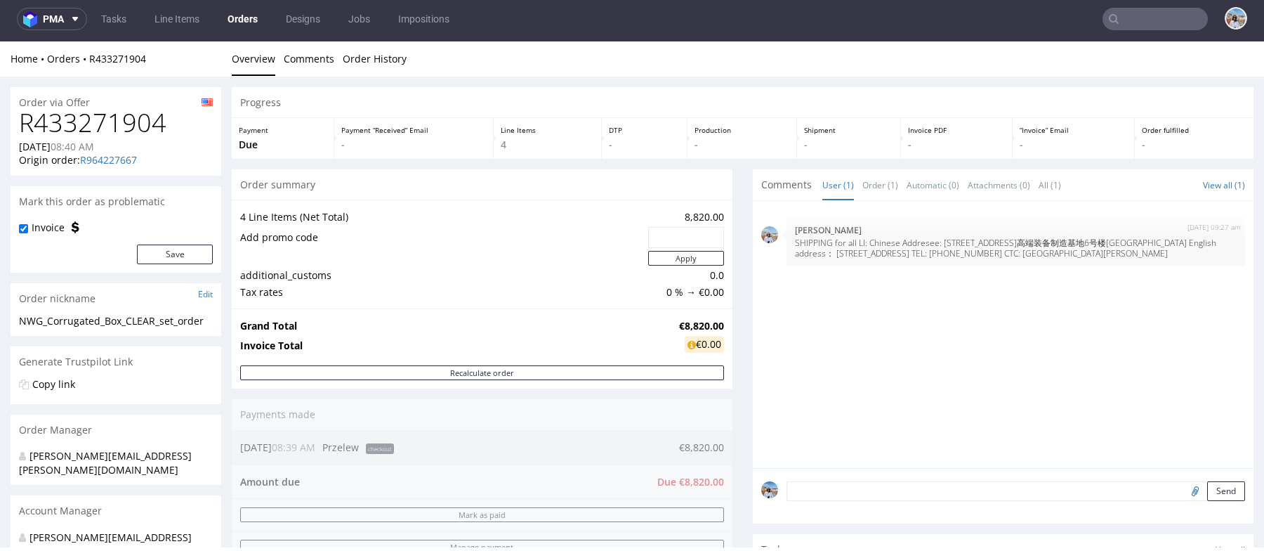
click at [886, 494] on form "Send" at bounding box center [1016, 491] width 459 height 20
paste textarea "TEL: +86 13582722882 CTC: ChangQing Wang"
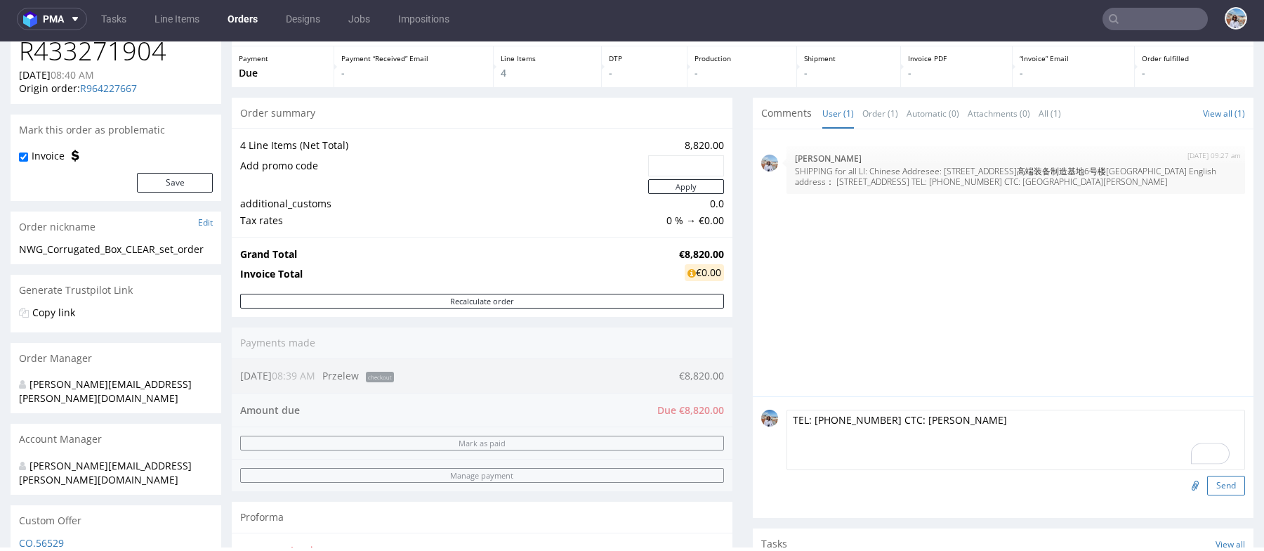
type textarea "TEL: +86 13582722882 CTC: ChangQing Wang"
click at [1215, 483] on button "Send" at bounding box center [1226, 485] width 38 height 20
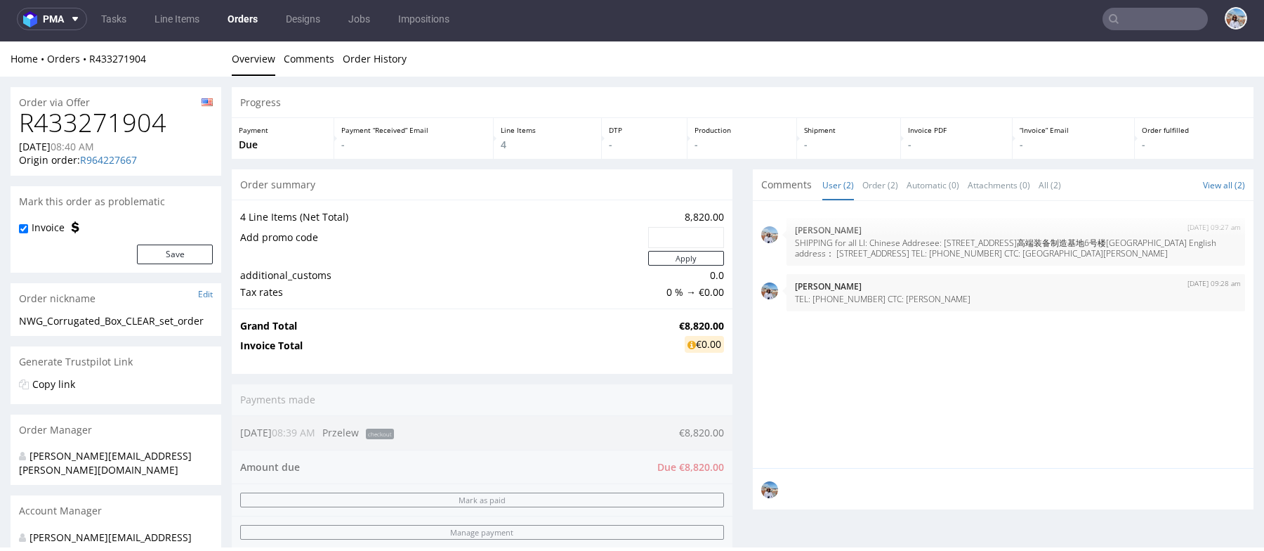
scroll to position [0, 0]
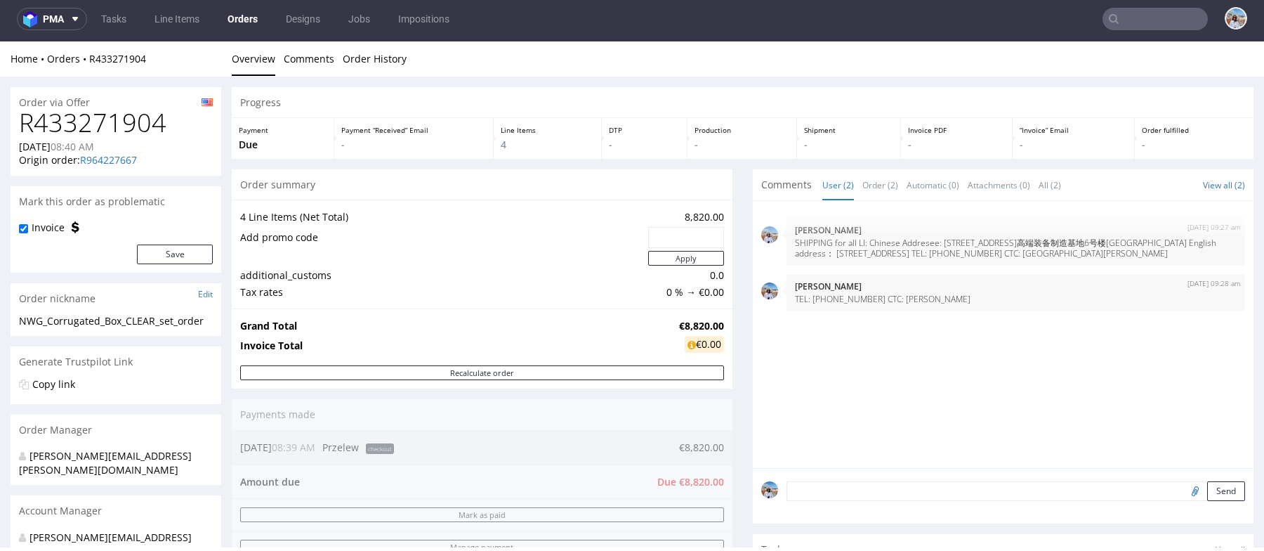
click at [90, 129] on h1 "R433271904" at bounding box center [116, 123] width 194 height 28
copy h1 "R433271904"
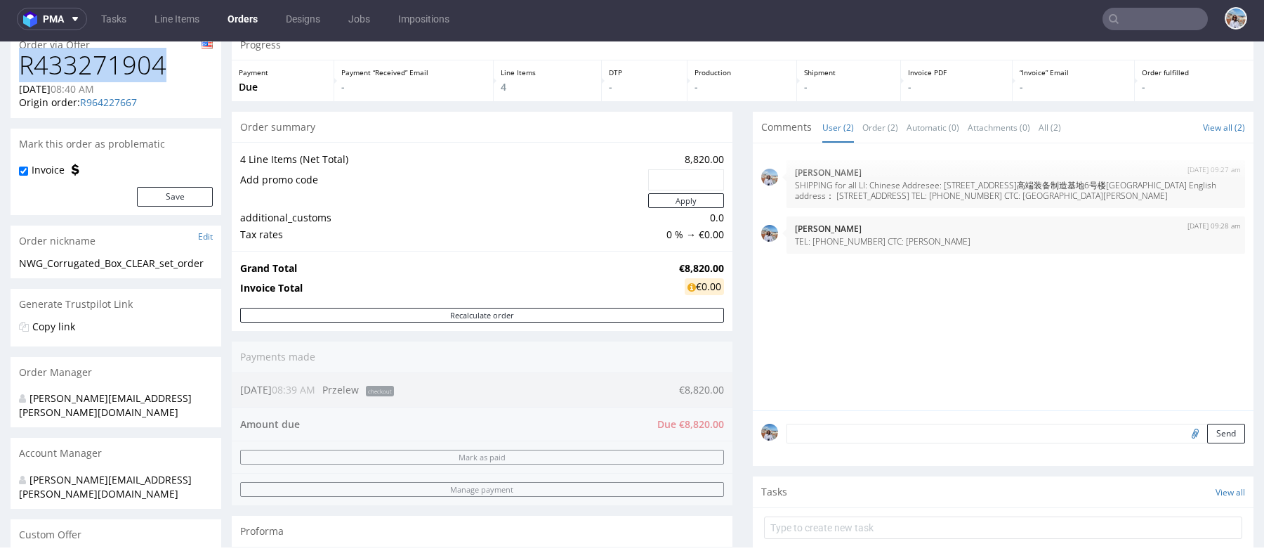
click at [834, 435] on textarea at bounding box center [1016, 434] width 459 height 20
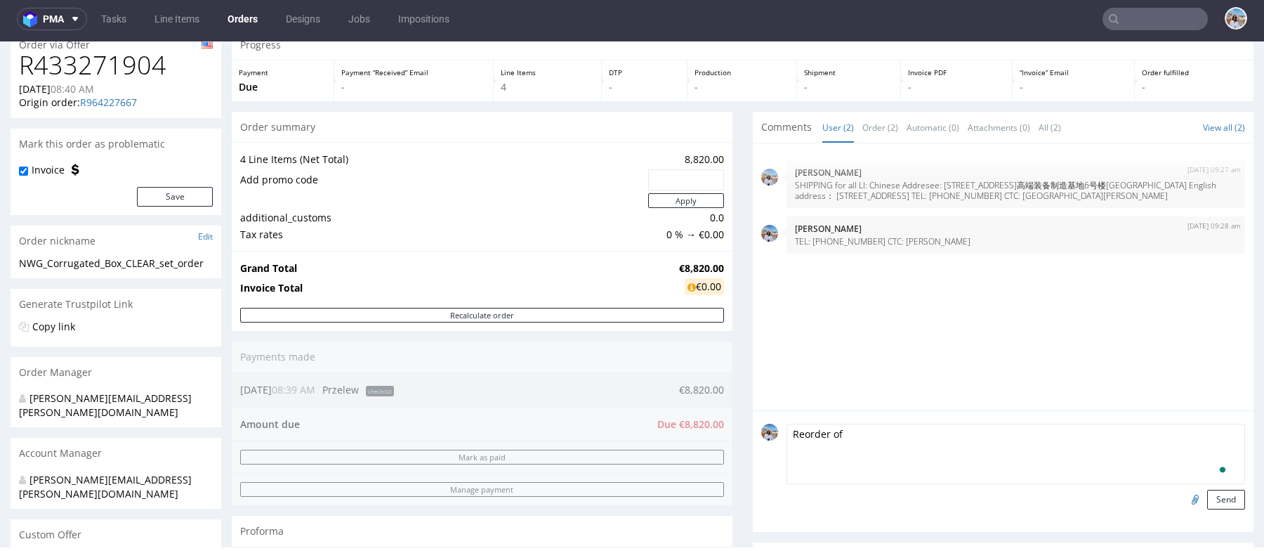
paste textarea "R964227667"
type textarea "Reorder of R964227667"
click at [1207, 505] on button "Send" at bounding box center [1226, 500] width 38 height 20
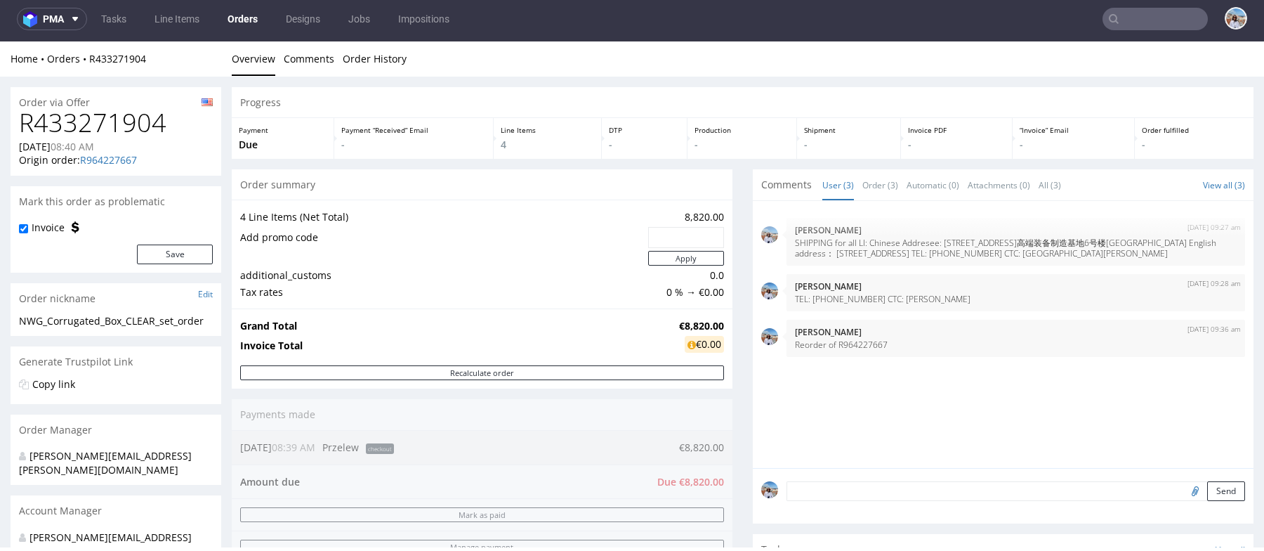
scroll to position [0, 0]
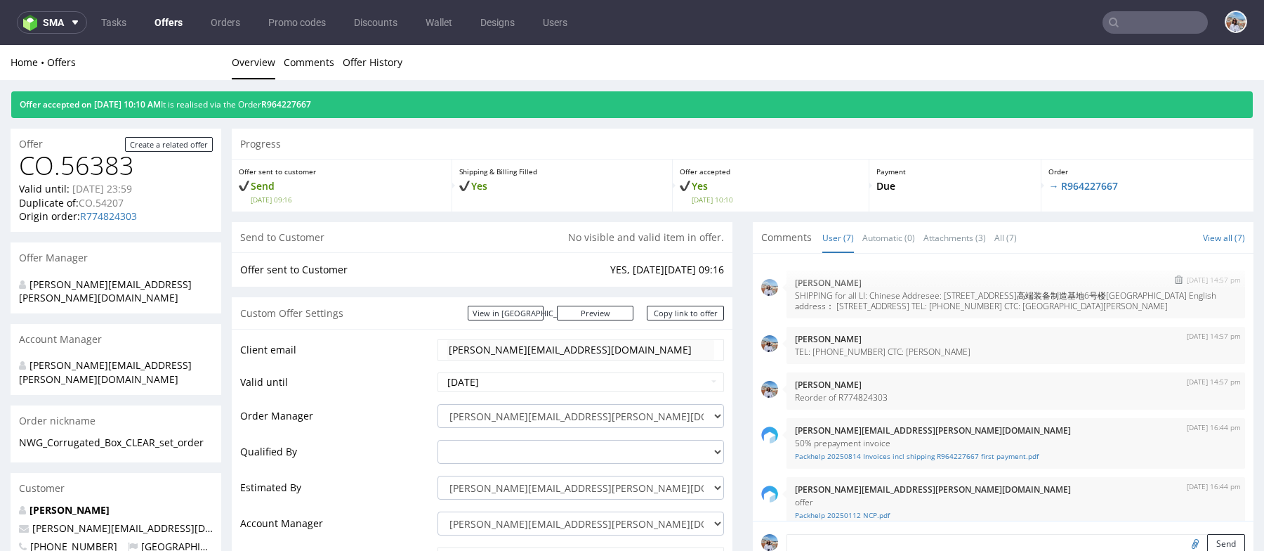
drag, startPoint x: 791, startPoint y: 293, endPoint x: 1225, endPoint y: 315, distance: 434.6
click at [1225, 315] on div "11th Aug 25 | 14:57 pm Marta Kozłowska SHIPPING for all LI: Chinese Addresee: 河…" at bounding box center [1016, 294] width 459 height 48
copy p "HIPPING for all LI: Chinese Addresee: 河北省沧州市运河区渤海路高端装备制造基地6号楼北楼302室 王长青 1358272…"
click at [900, 300] on p "SHIPPING for all LI: Chinese Addresee: [STREET_ADDRESS]高端装备制造基地6号楼[GEOGRAPHIC_D…" at bounding box center [1016, 300] width 442 height 21
click at [900, 300] on p "SHIPPING for all LI: Chinese Addresee: 河北省沧州市运河区渤海路高端装备制造基地6号楼北楼302室 王长青 135827…" at bounding box center [1016, 300] width 442 height 21
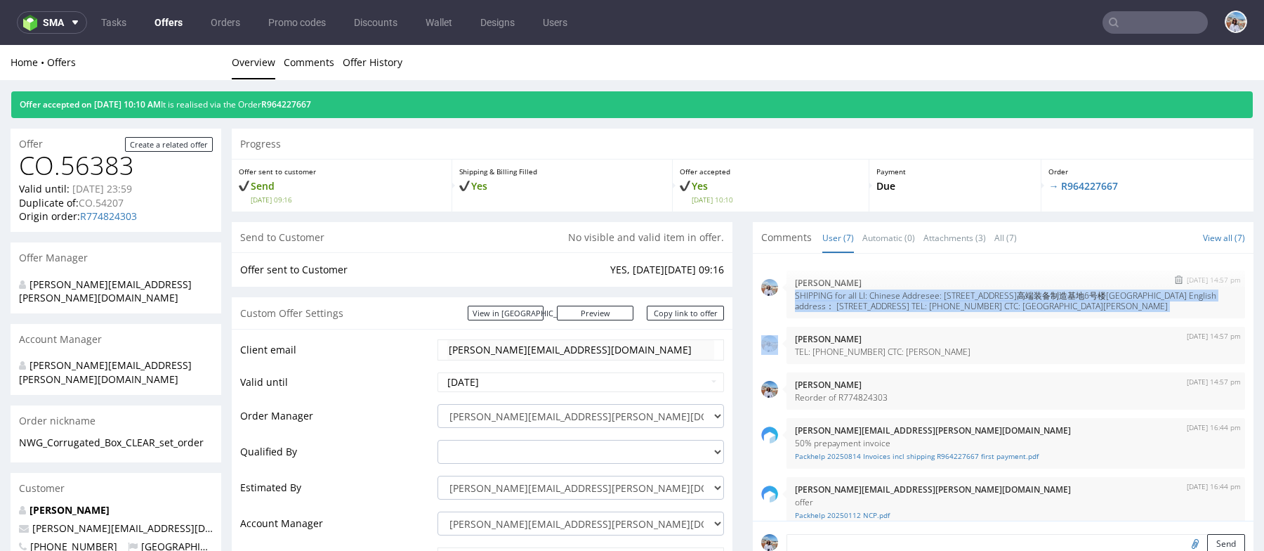
click at [900, 300] on p "SHIPPING for all LI: Chinese Addresee: 河北省沧州市运河区渤海路高端装备制造基地6号楼北楼302室 王长青 135827…" at bounding box center [1016, 300] width 442 height 21
copy p "SHIPPING for all LI: Chinese Addresee: 河北省沧州市运河区渤海路高端装备制造基地6号楼北楼302室 王长青 135827…"
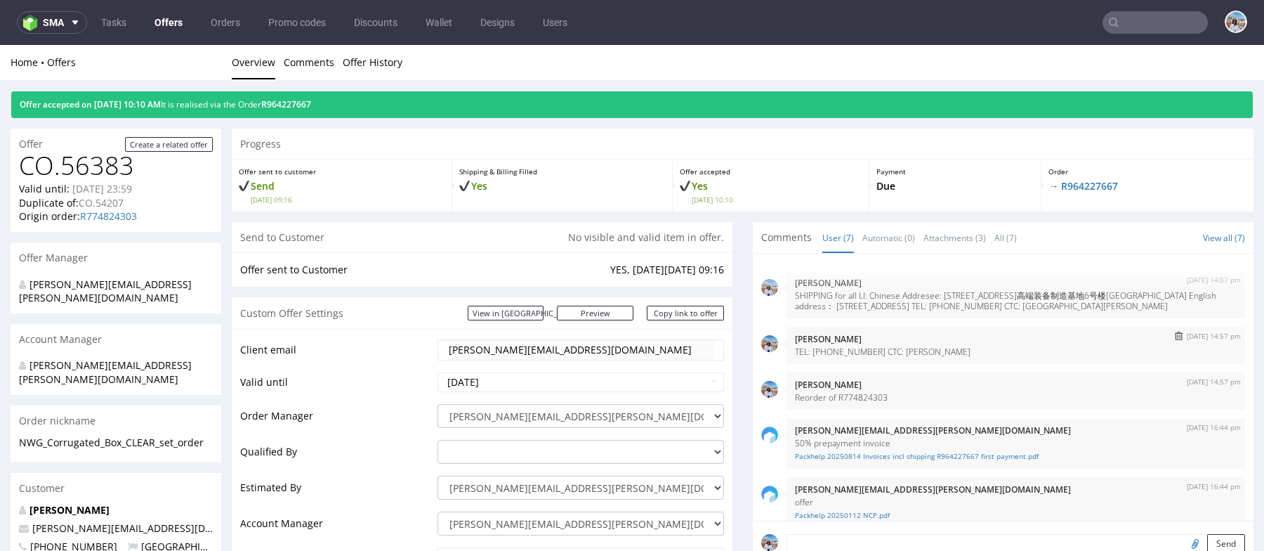
click at [900, 364] on div "11th Aug 25 | 14:57 pm Marta Kozłowska TEL: +86 13582722882 CTC: ChangQing Wang" at bounding box center [1016, 345] width 459 height 37
copy p "TEL: +86 13582722882 CTC: ChangQing Wang"
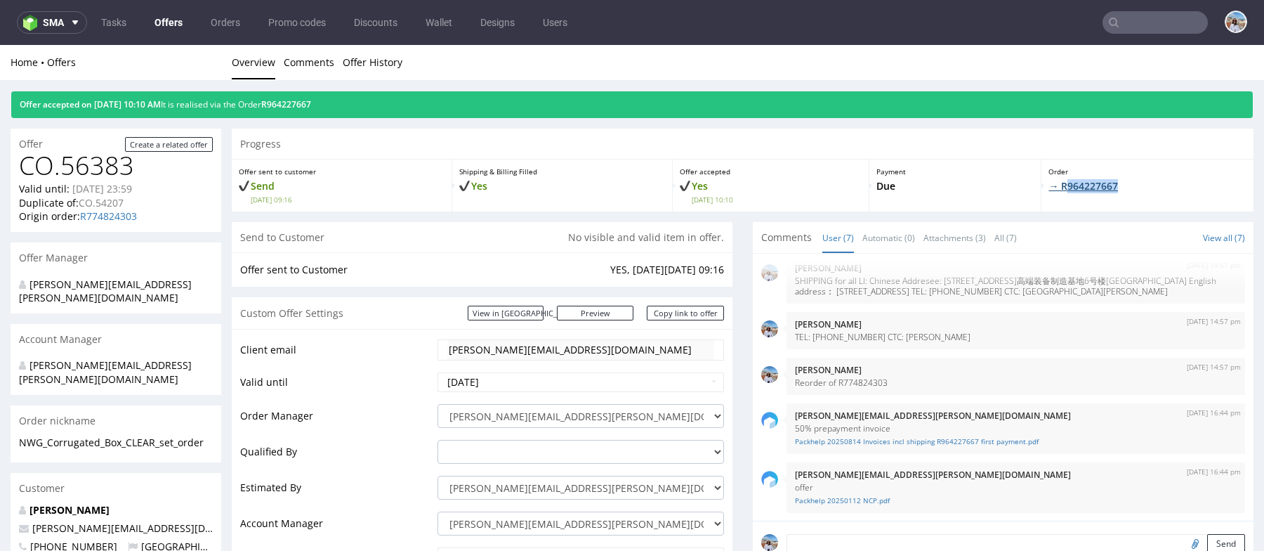
drag, startPoint x: 1131, startPoint y: 195, endPoint x: 1052, endPoint y: 180, distance: 80.6
click at [1052, 180] on div "Order → R964227667" at bounding box center [1148, 185] width 212 height 52
click at [1134, 190] on p "→ R964227667" at bounding box center [1148, 186] width 198 height 14
drag, startPoint x: 1126, startPoint y: 188, endPoint x: 1044, endPoint y: 188, distance: 81.5
click at [1049, 188] on p "→ R964227667" at bounding box center [1148, 186] width 198 height 14
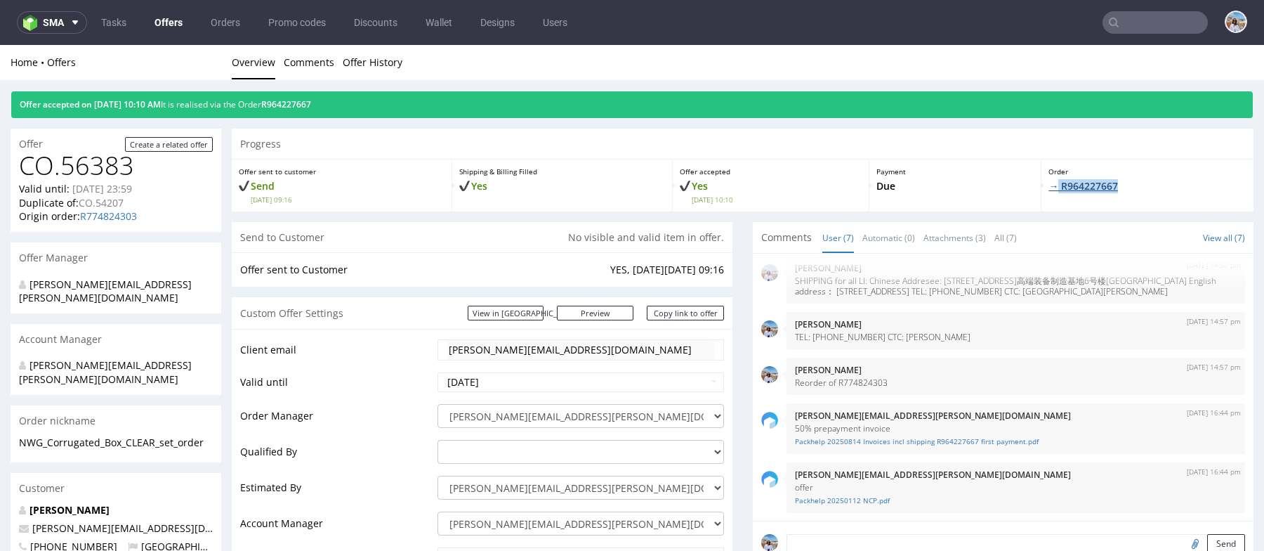
copy link "R964227667"
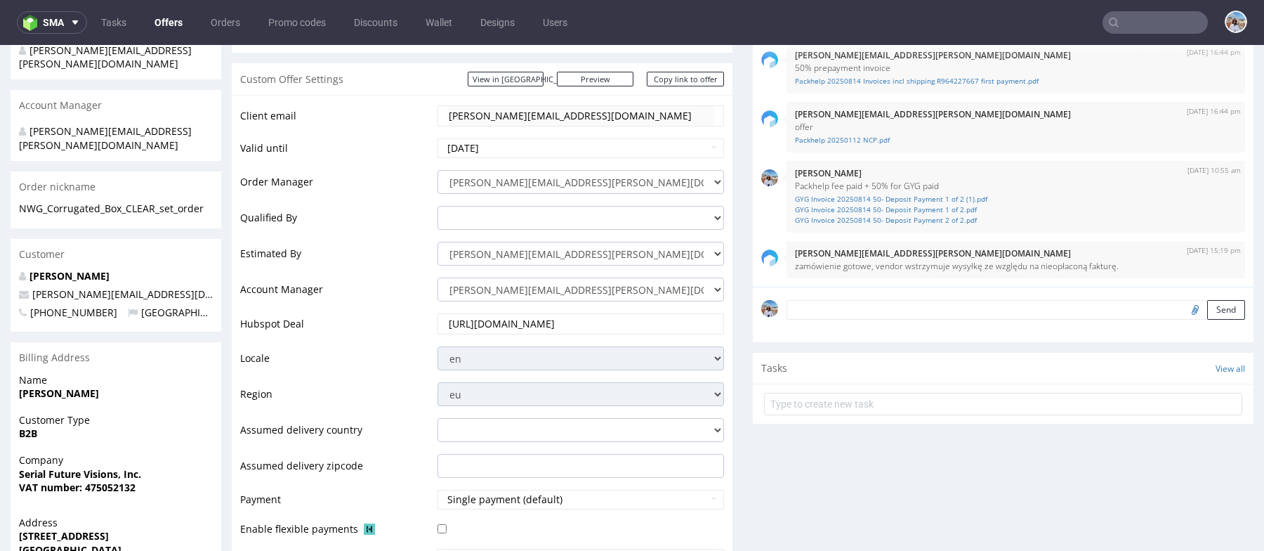
scroll to position [0, 0]
